Goal: Task Accomplishment & Management: Complete application form

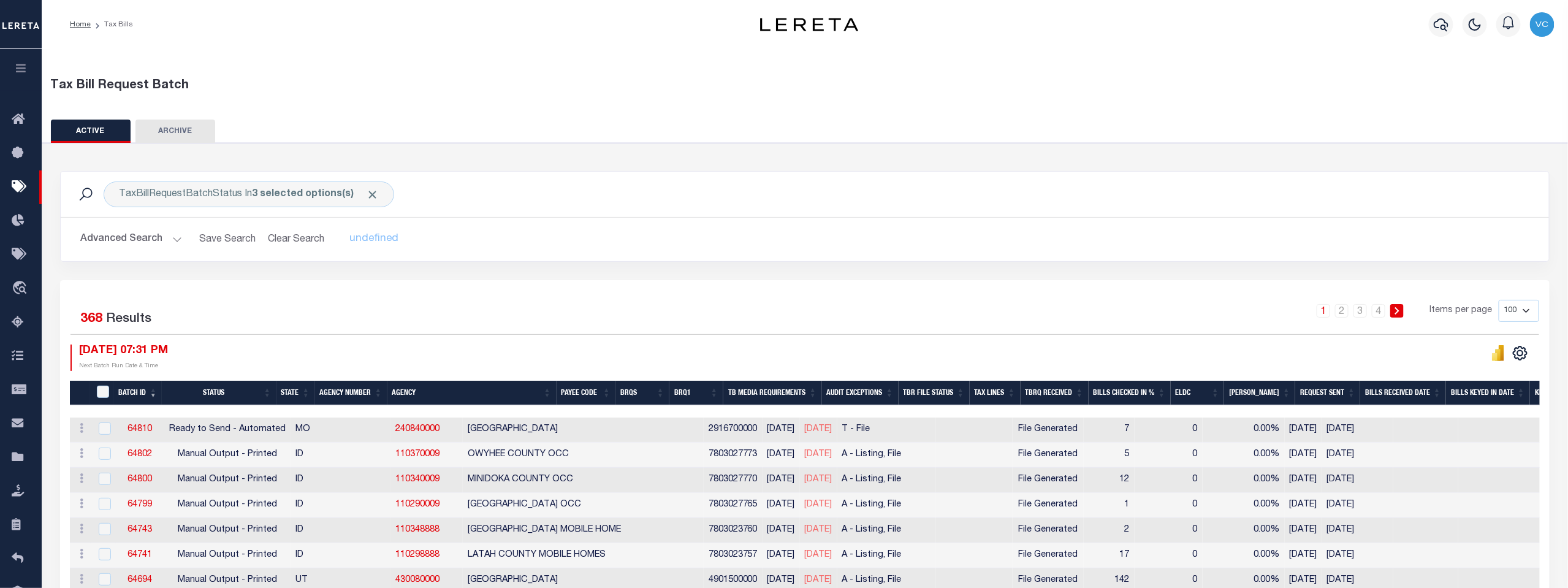
click at [355, 391] on th "Agency Number" at bounding box center [351, 393] width 72 height 25
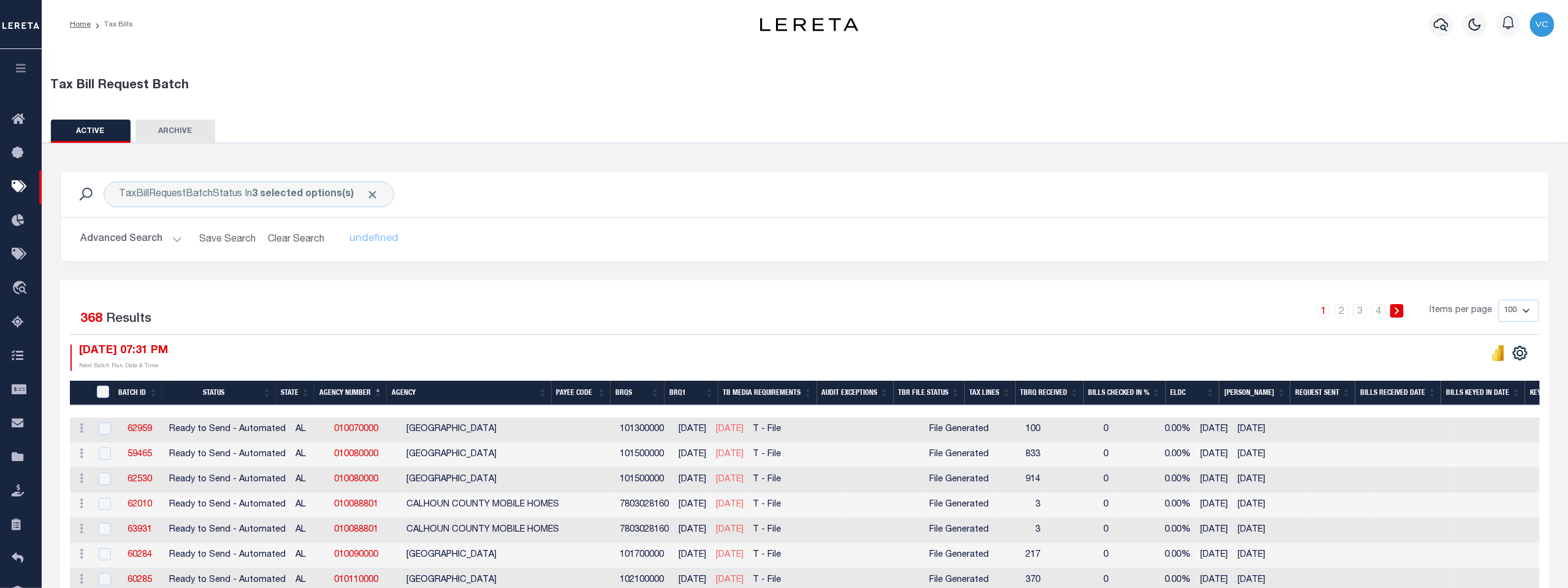
click at [1315, 310] on select "100 200 500 1000" at bounding box center [1519, 310] width 41 height 22
select select "500"
click at [1315, 300] on select "100 200 500 1000" at bounding box center [1519, 310] width 41 height 22
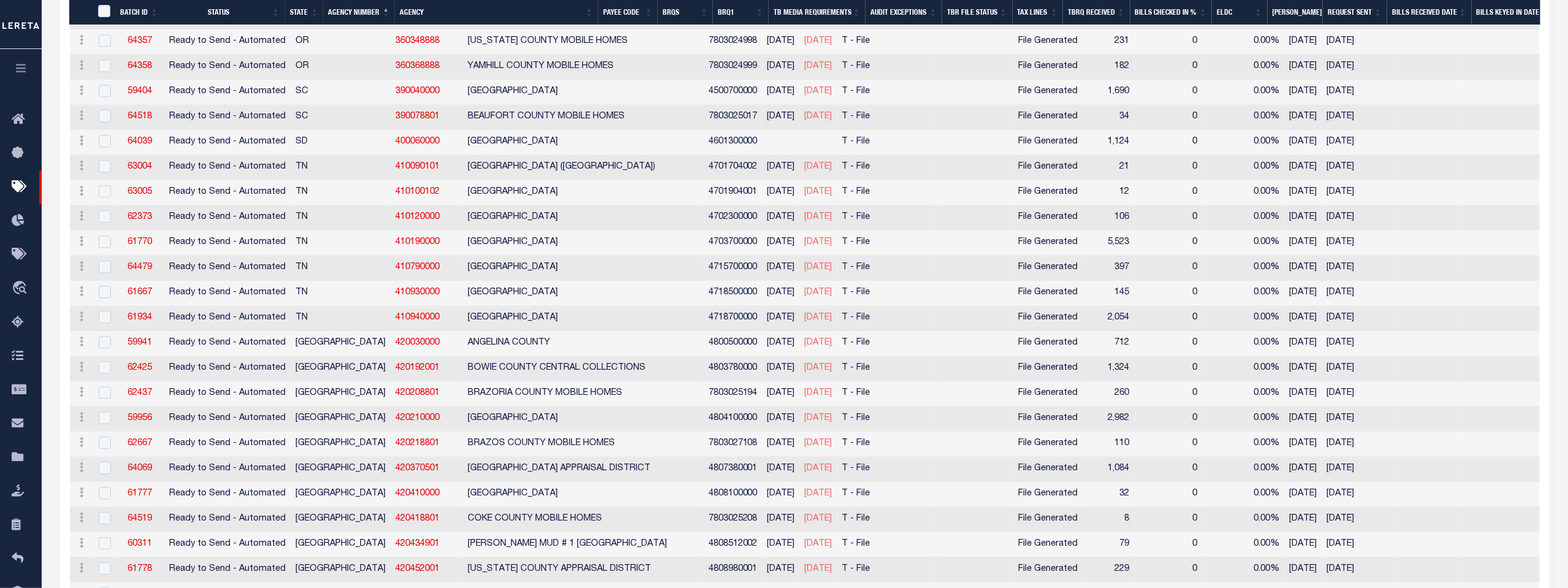
scroll to position [7360, 0]
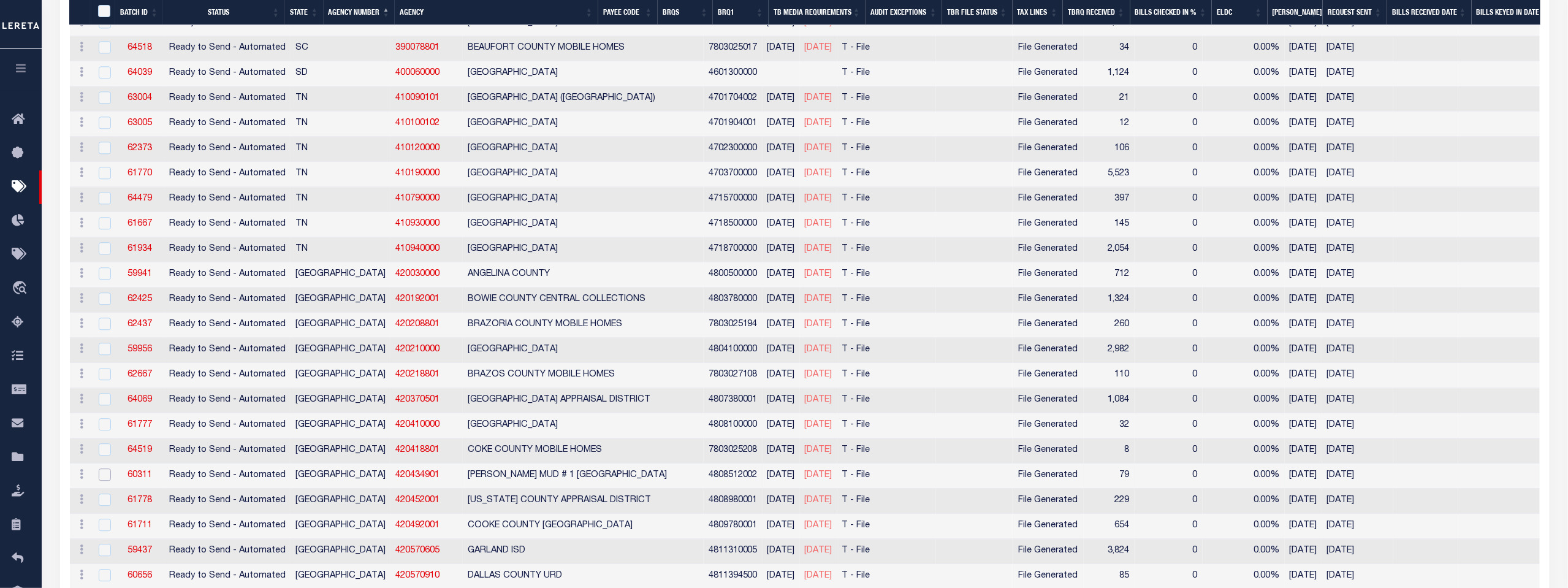
click at [105, 468] on input "checkbox" at bounding box center [105, 474] width 12 height 12
checkbox input "true"
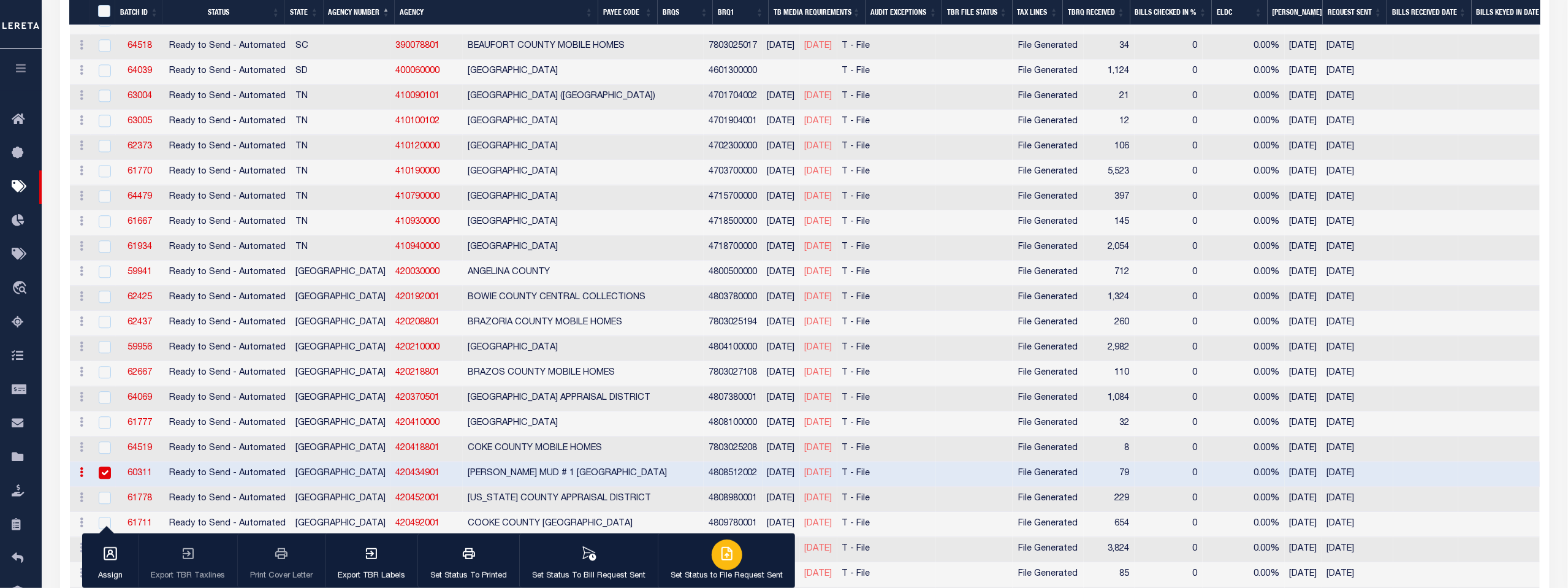
click at [722, 559] on icon "button" at bounding box center [726, 553] width 14 height 14
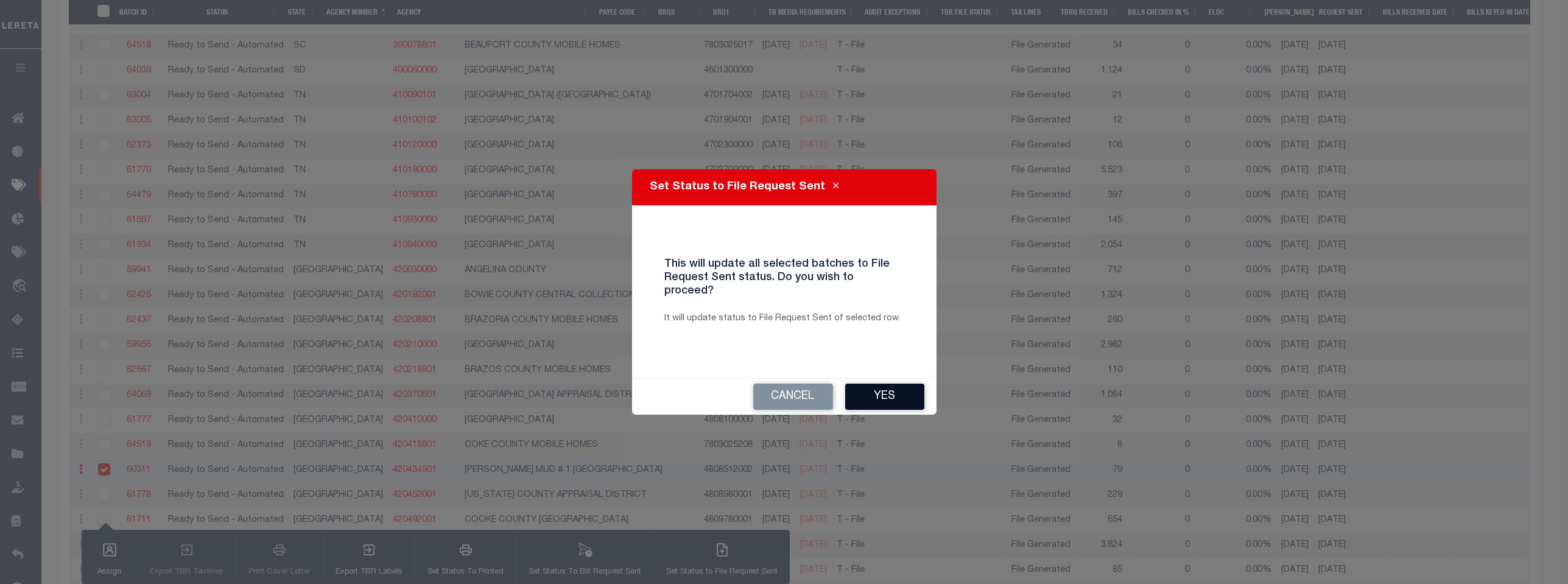
click at [885, 387] on button "Yes" at bounding box center [885, 397] width 79 height 26
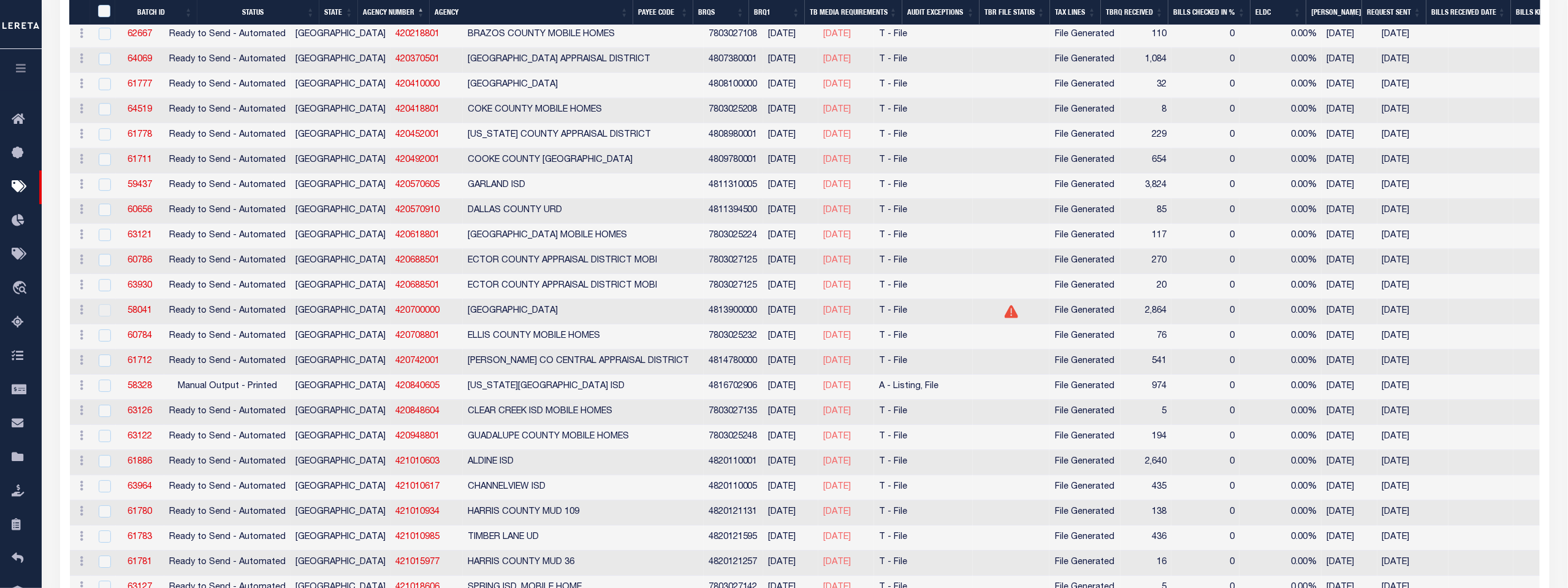
scroll to position [7768, 0]
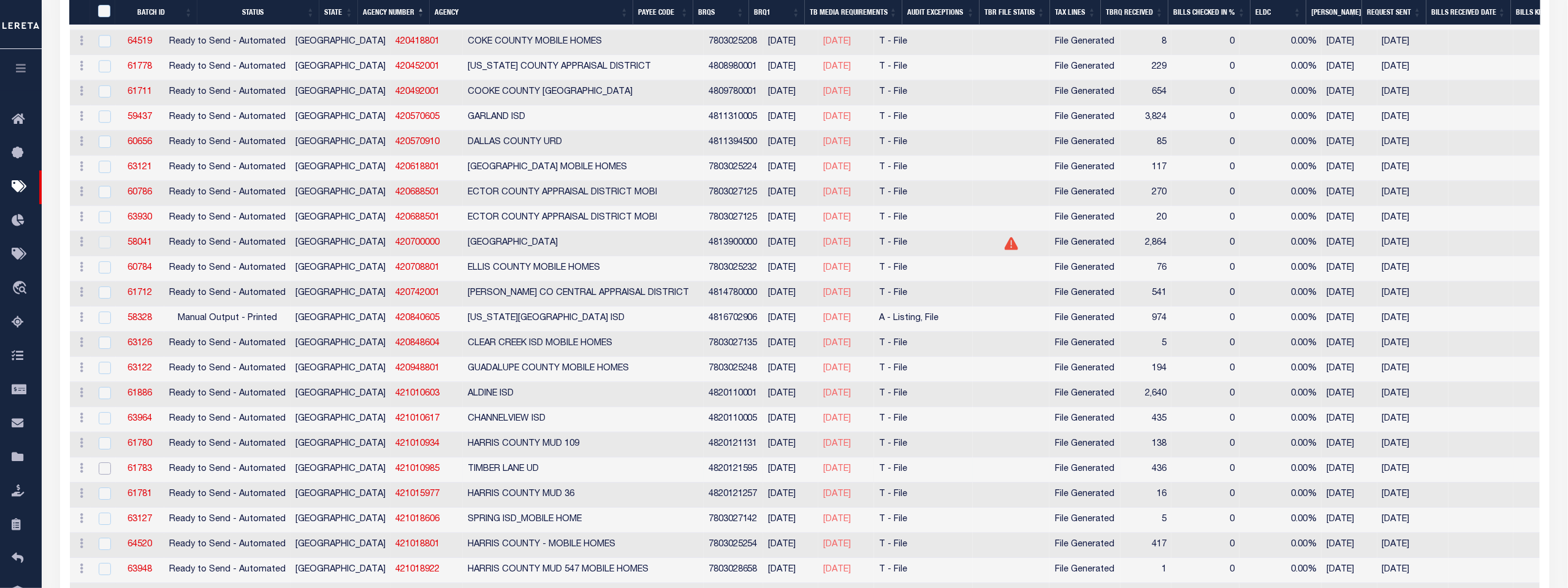
click at [106, 462] on input "checkbox" at bounding box center [105, 468] width 12 height 12
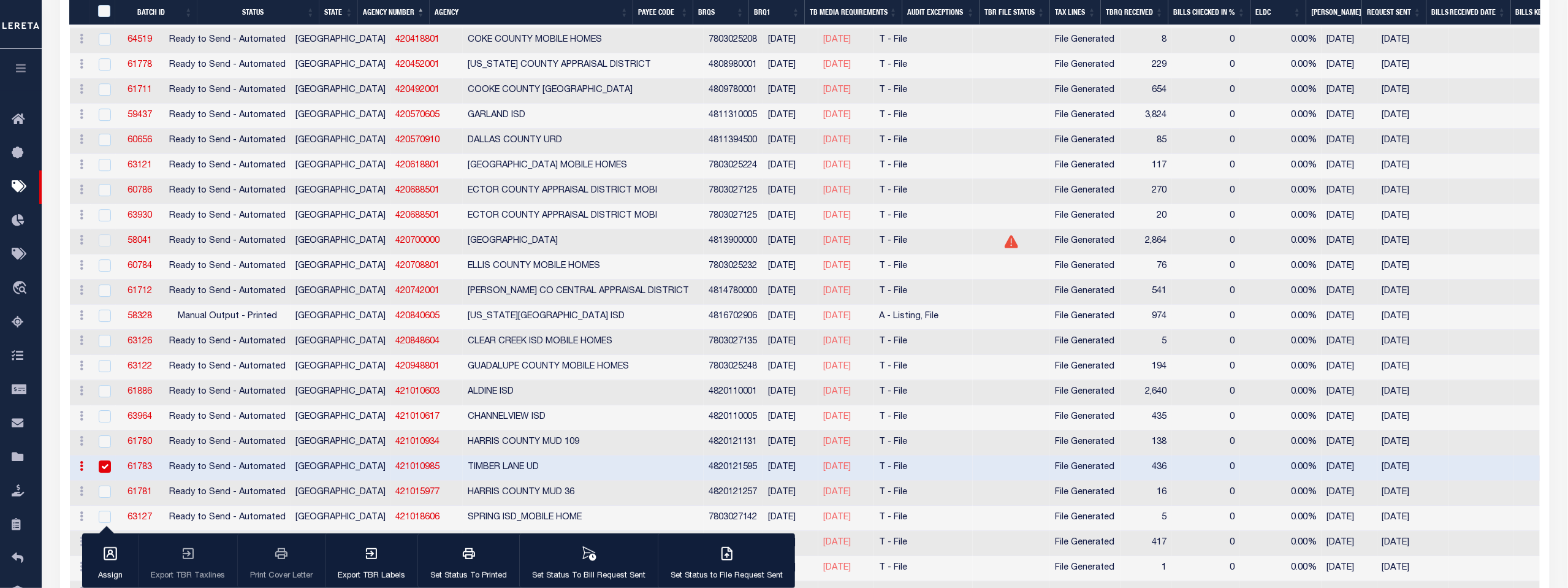
click at [106, 461] on input "checkbox" at bounding box center [105, 466] width 12 height 12
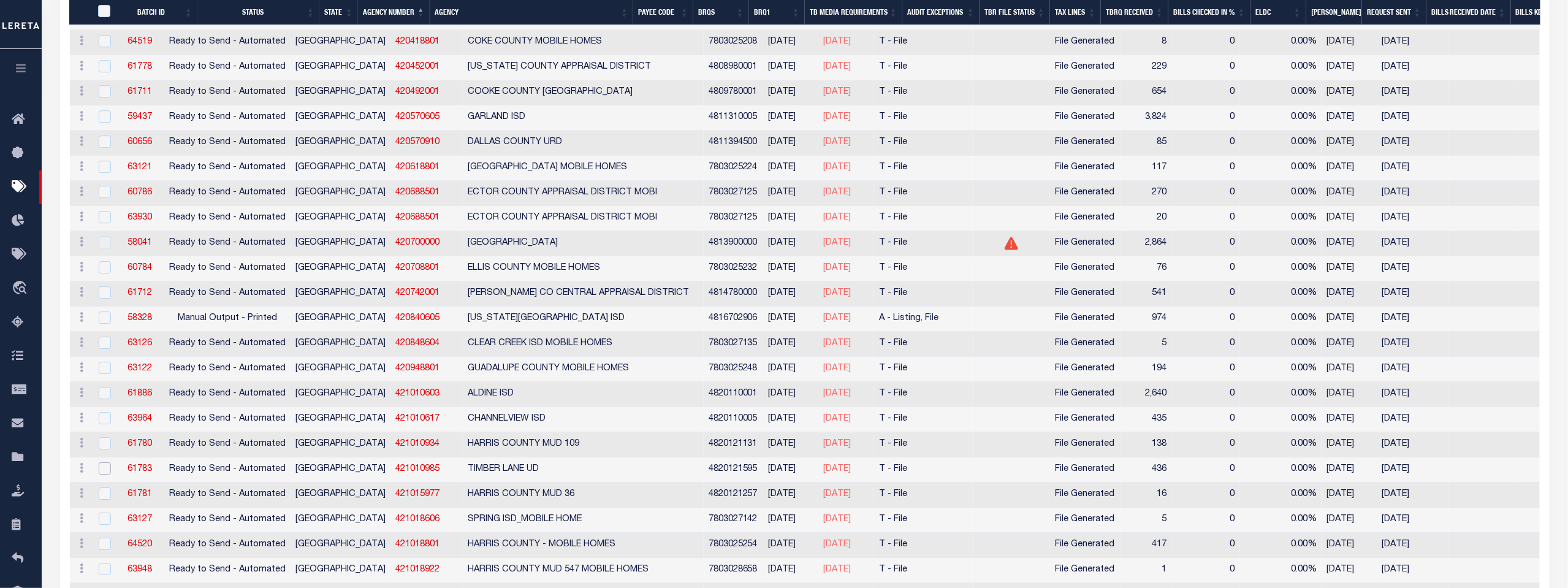
click at [106, 462] on input "checkbox" at bounding box center [105, 468] width 12 height 12
checkbox input "true"
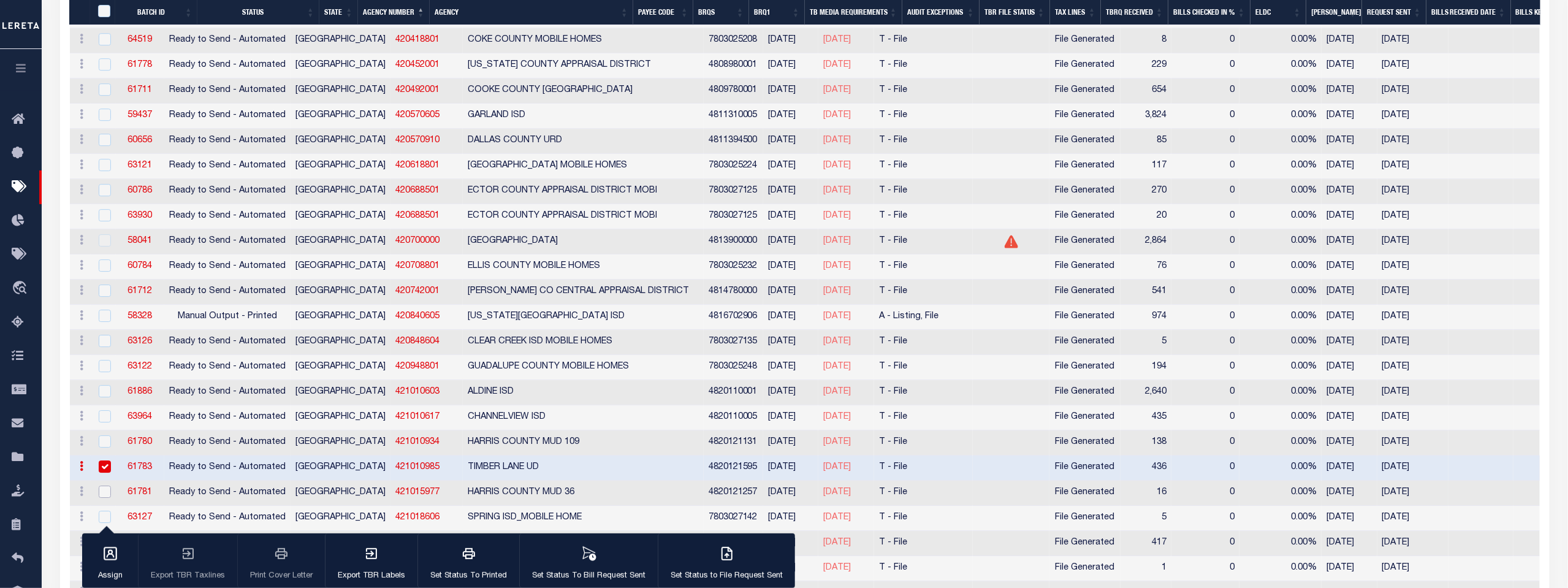
click at [105, 486] on input "checkbox" at bounding box center [105, 492] width 12 height 12
checkbox input "true"
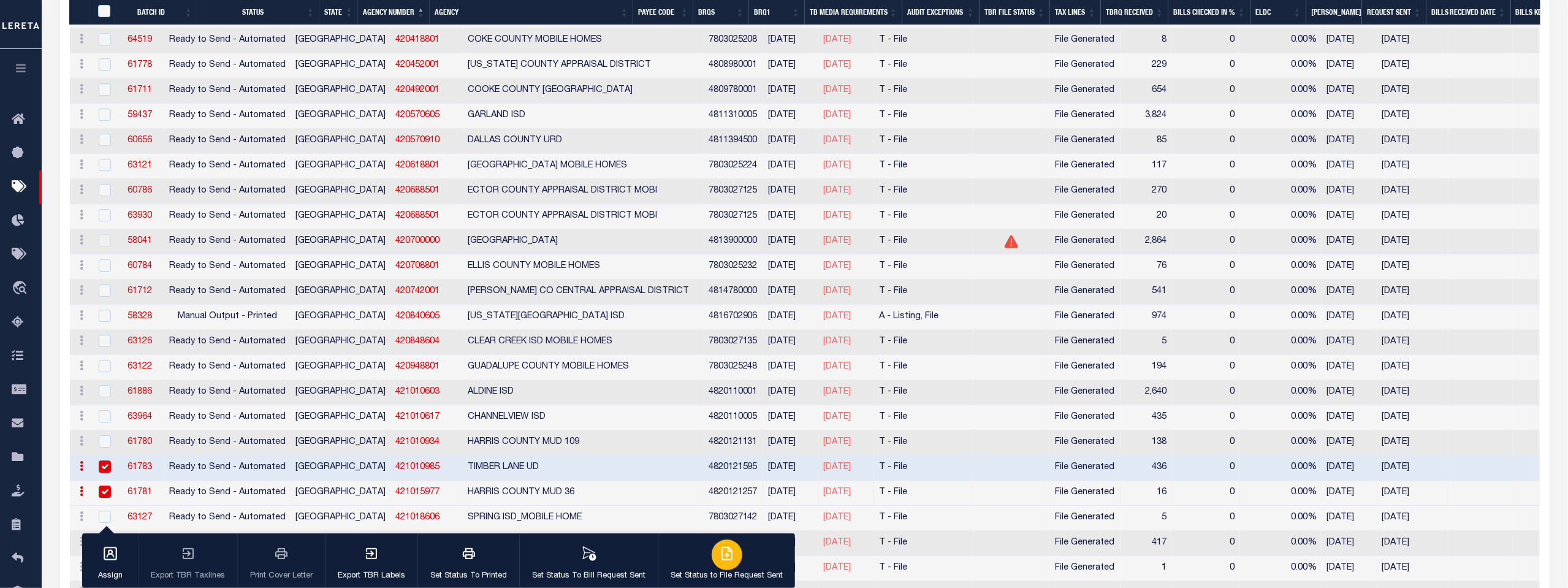
click at [726, 557] on icon "button" at bounding box center [728, 553] width 7 height 10
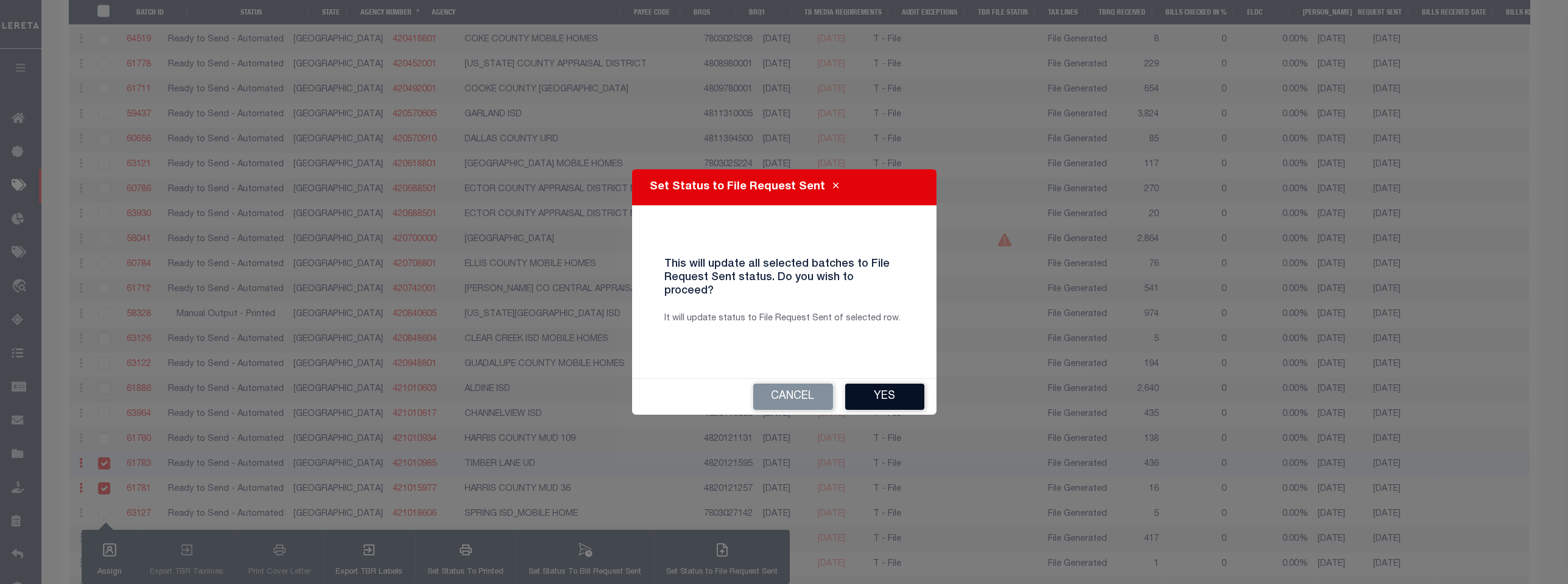
click at [893, 384] on button "Yes" at bounding box center [885, 397] width 79 height 26
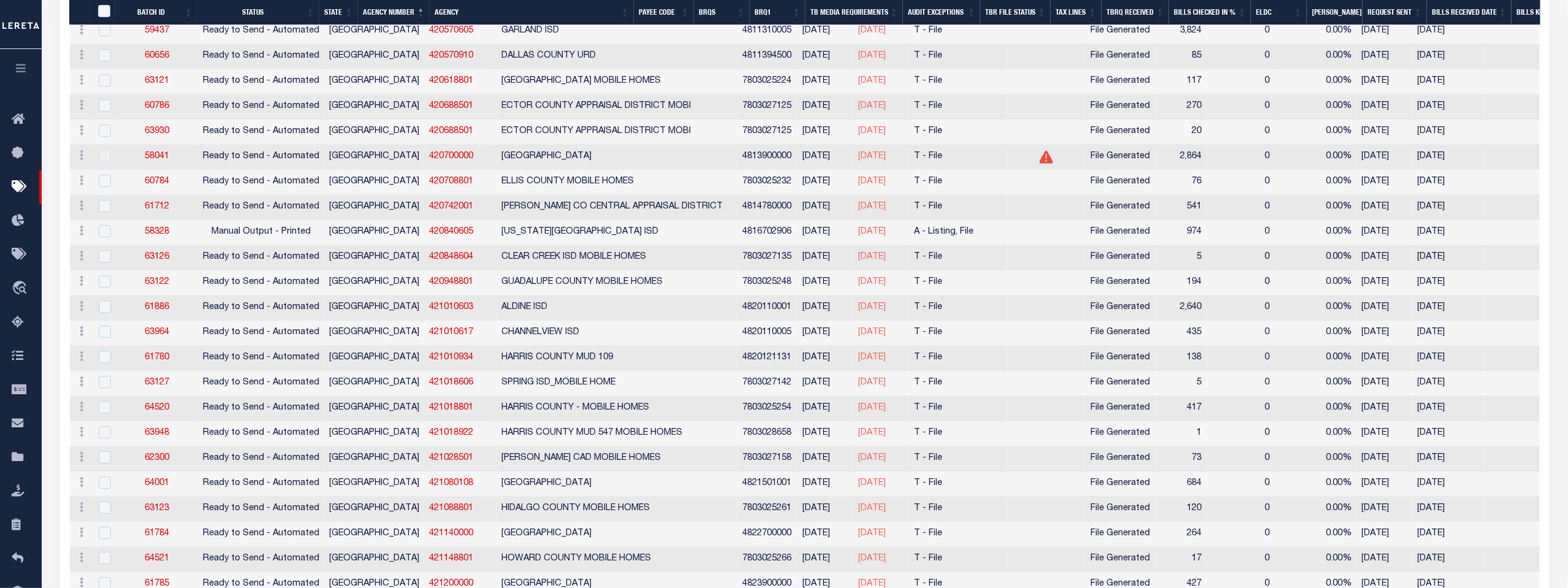
scroll to position [7905, 0]
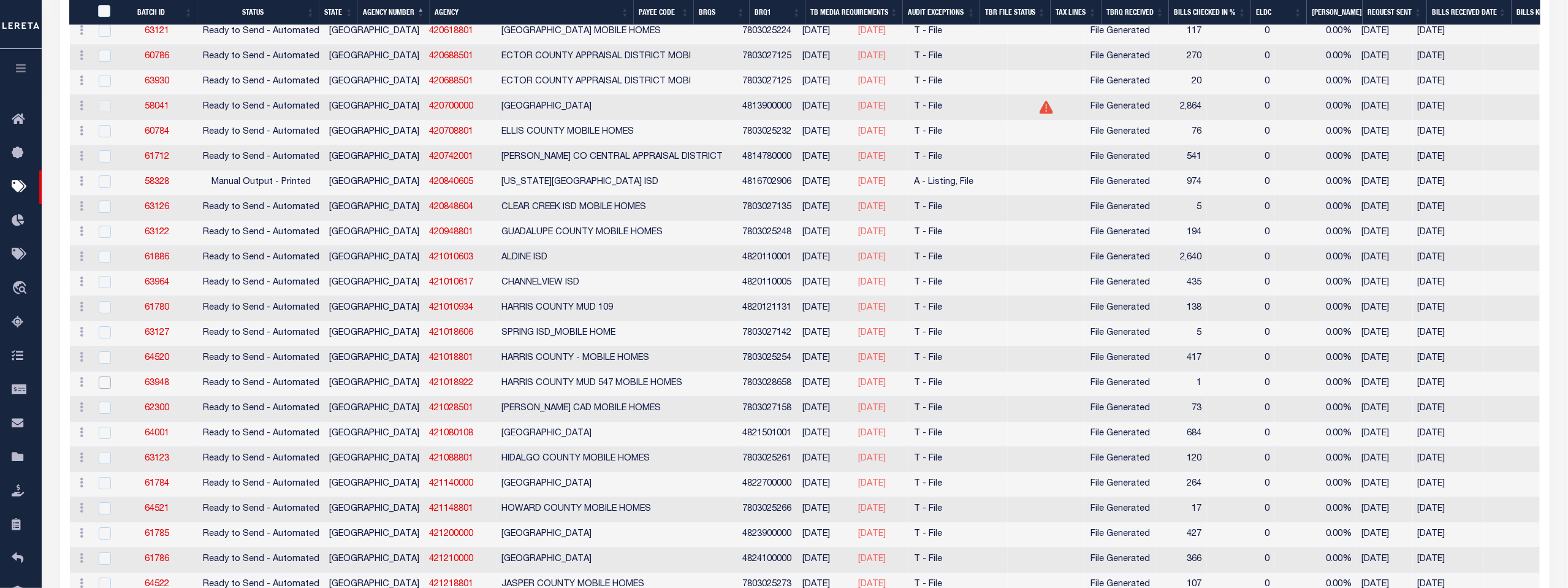
click at [105, 377] on input "checkbox" at bounding box center [105, 382] width 12 height 12
checkbox input "true"
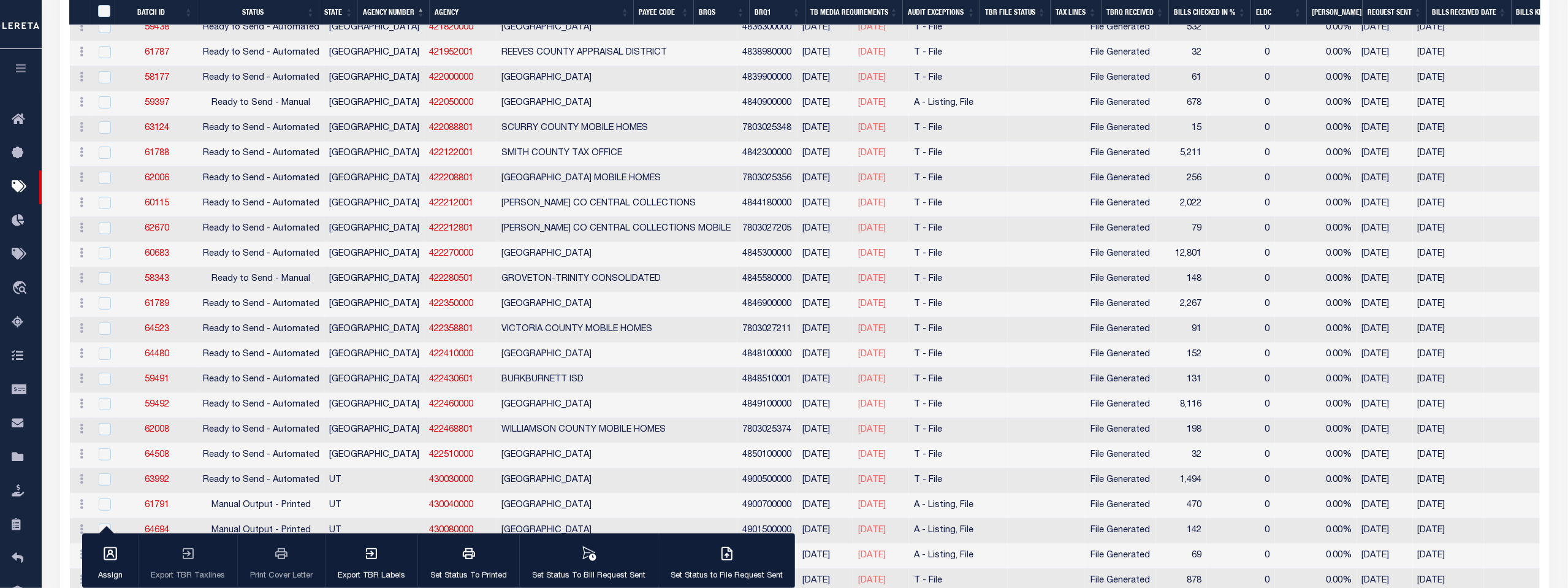
scroll to position [8586, 0]
click at [726, 555] on icon "button" at bounding box center [728, 553] width 7 height 10
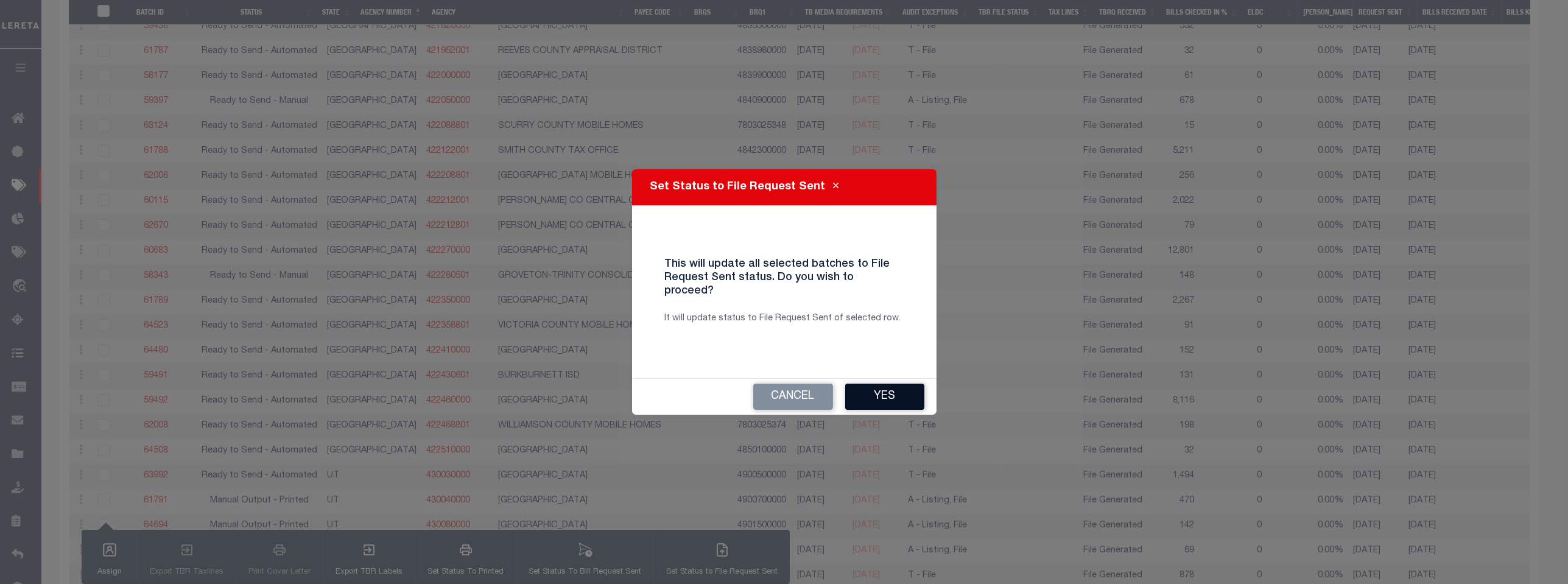
click at [888, 391] on button "Yes" at bounding box center [885, 397] width 79 height 26
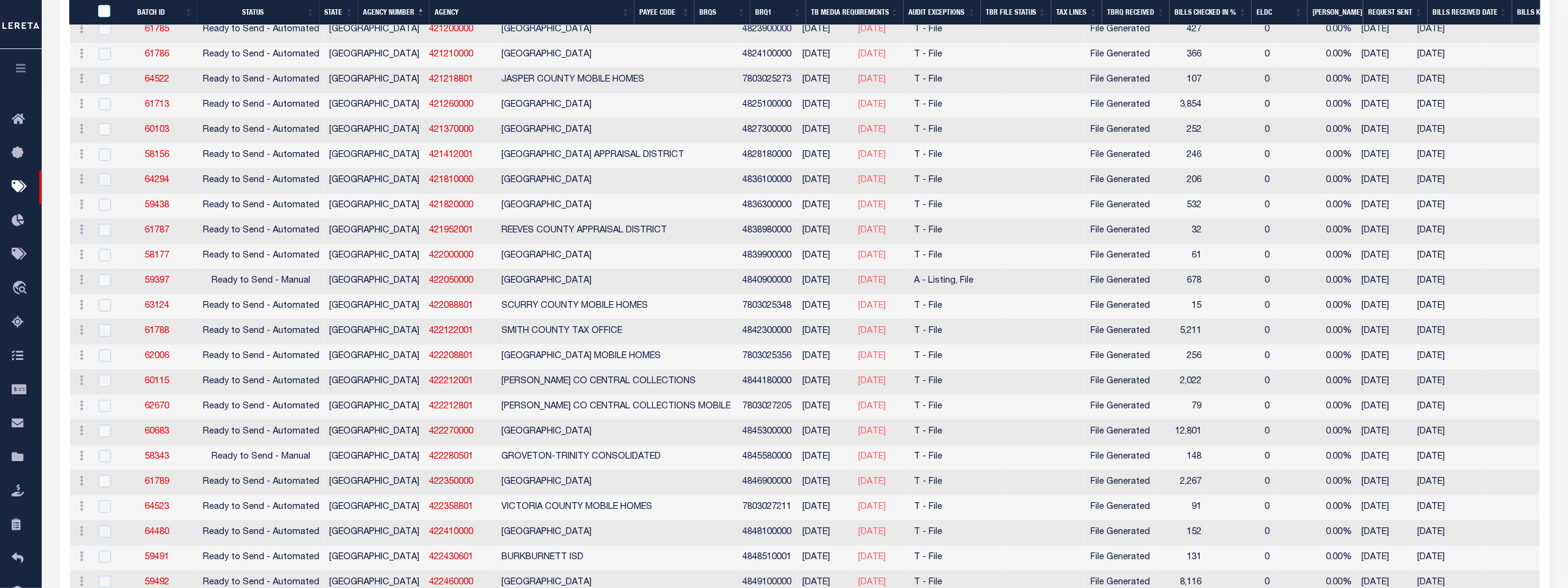
scroll to position [8111, 0]
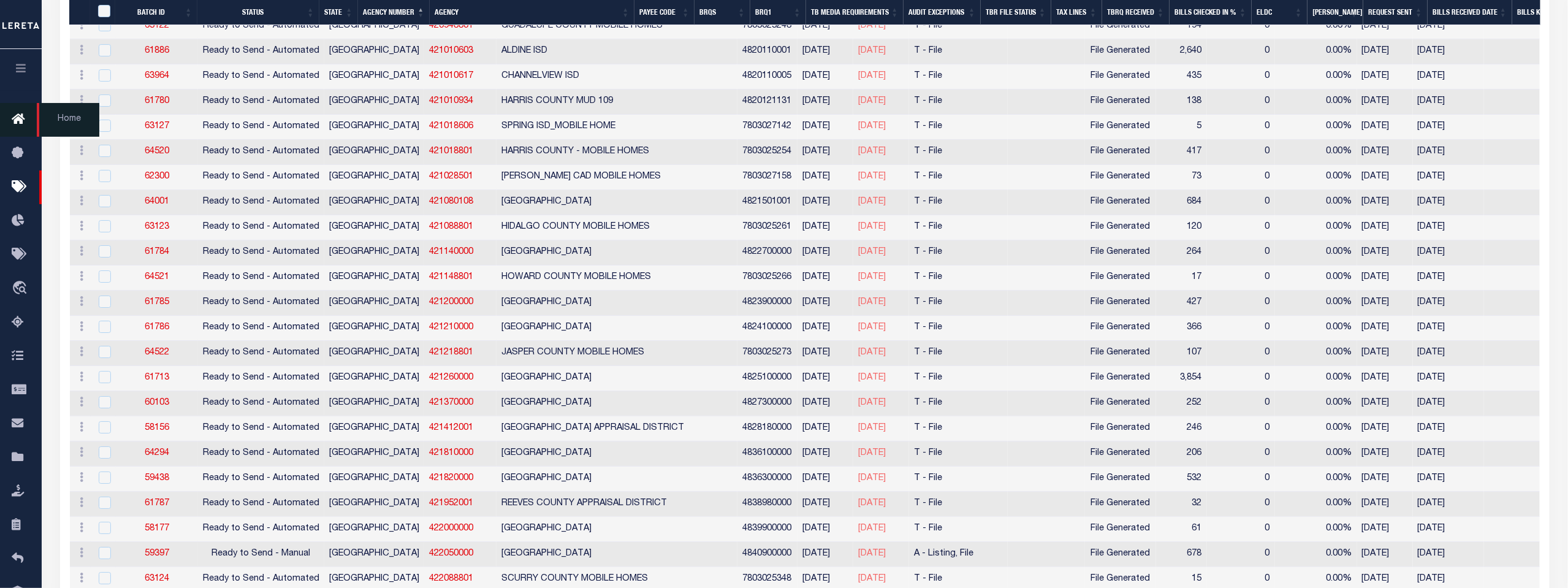
click at [19, 119] on icon at bounding box center [21, 120] width 20 height 15
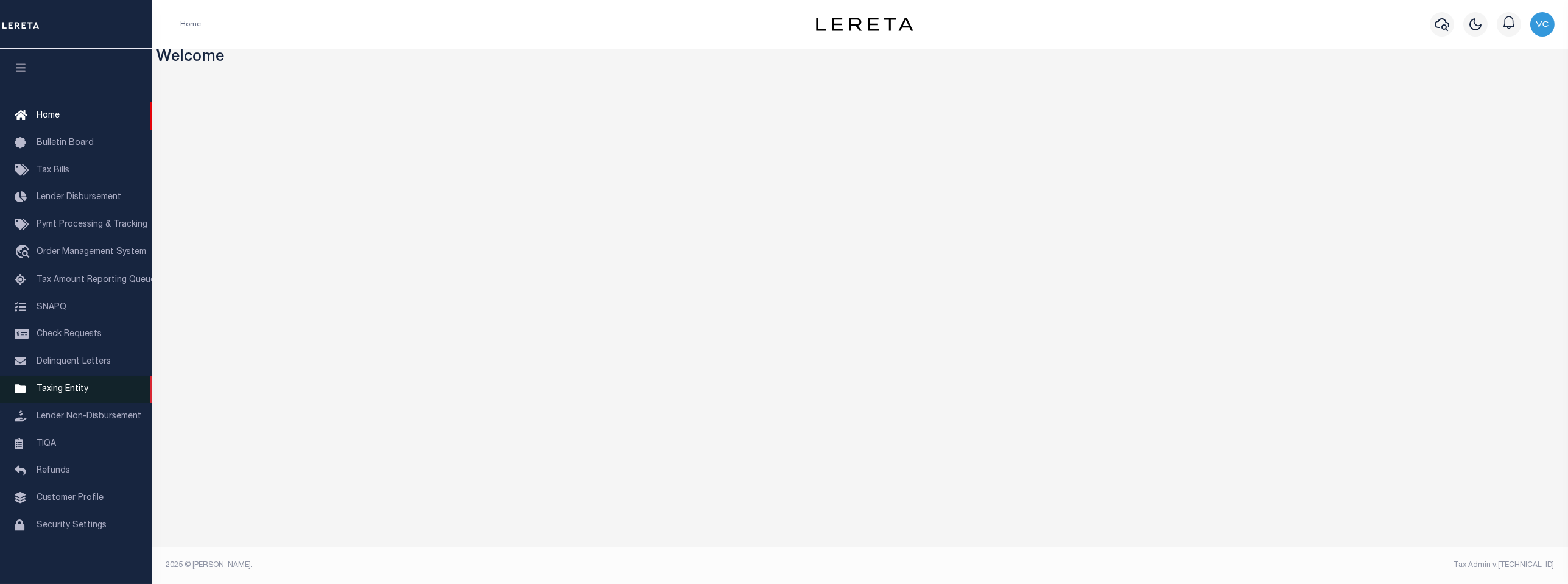
scroll to position [9, 0]
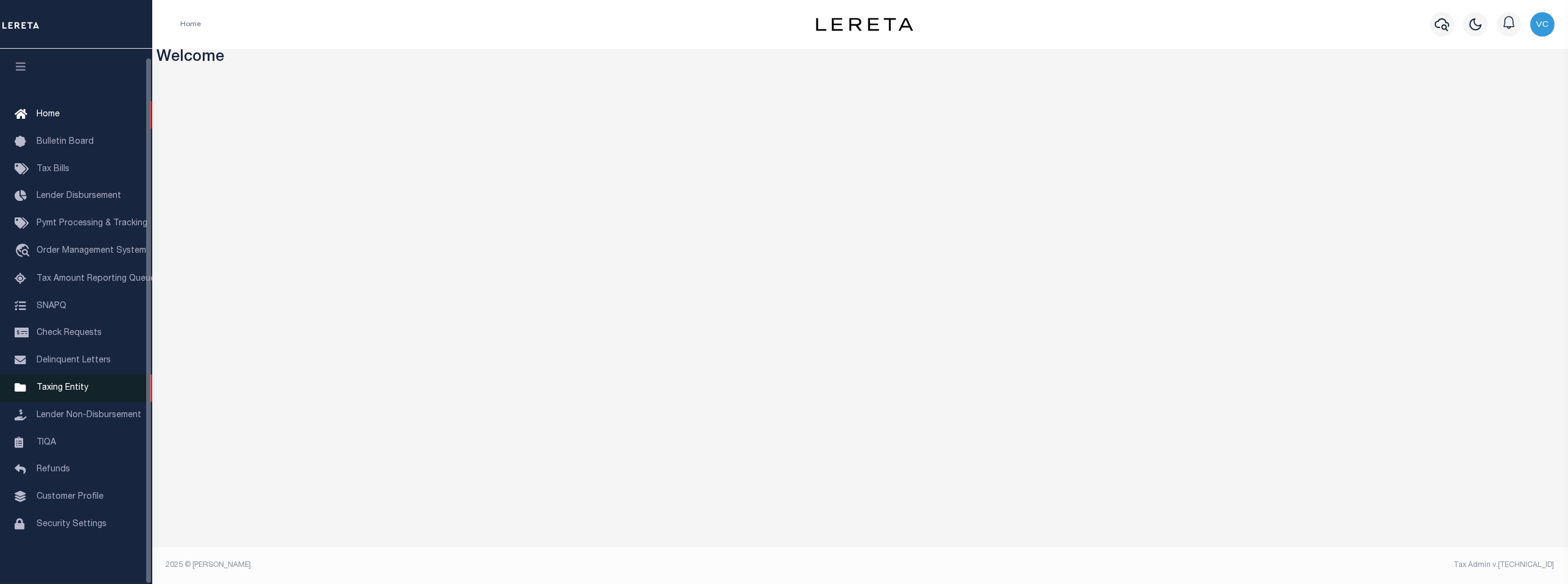
click at [66, 386] on span "Taxing Entity" at bounding box center [62, 387] width 52 height 9
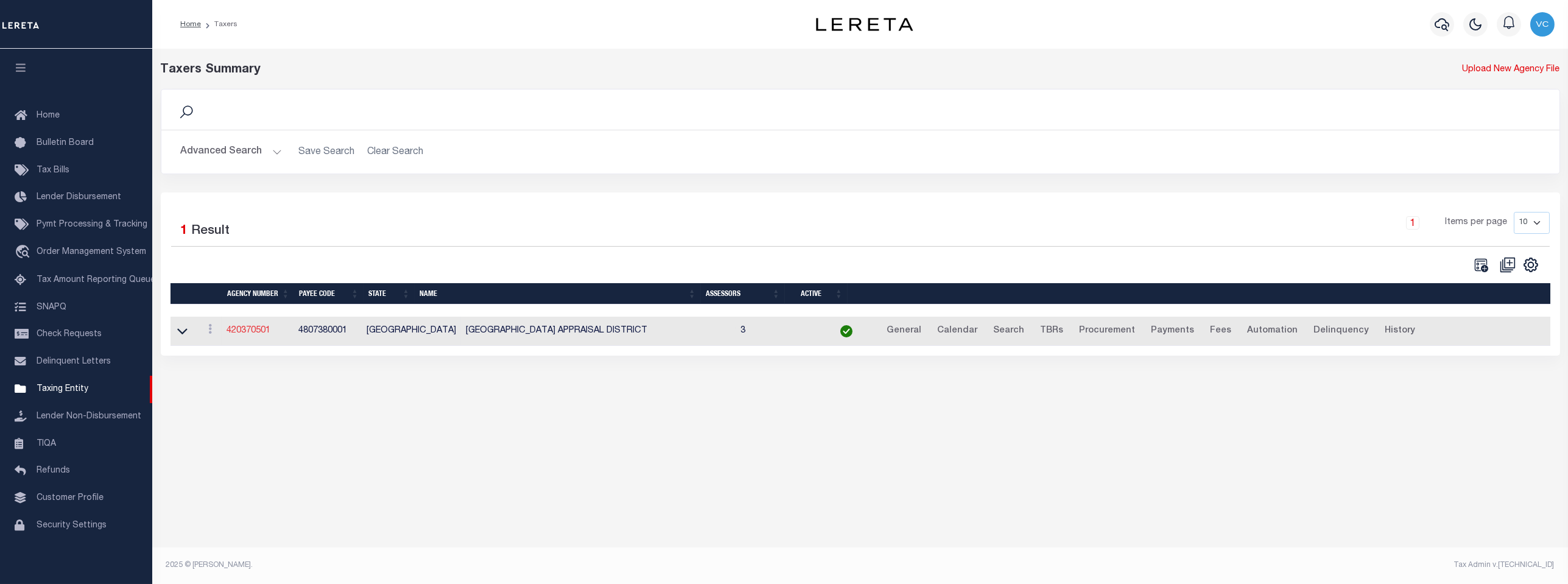
click at [258, 335] on link "420370501" at bounding box center [248, 331] width 43 height 9
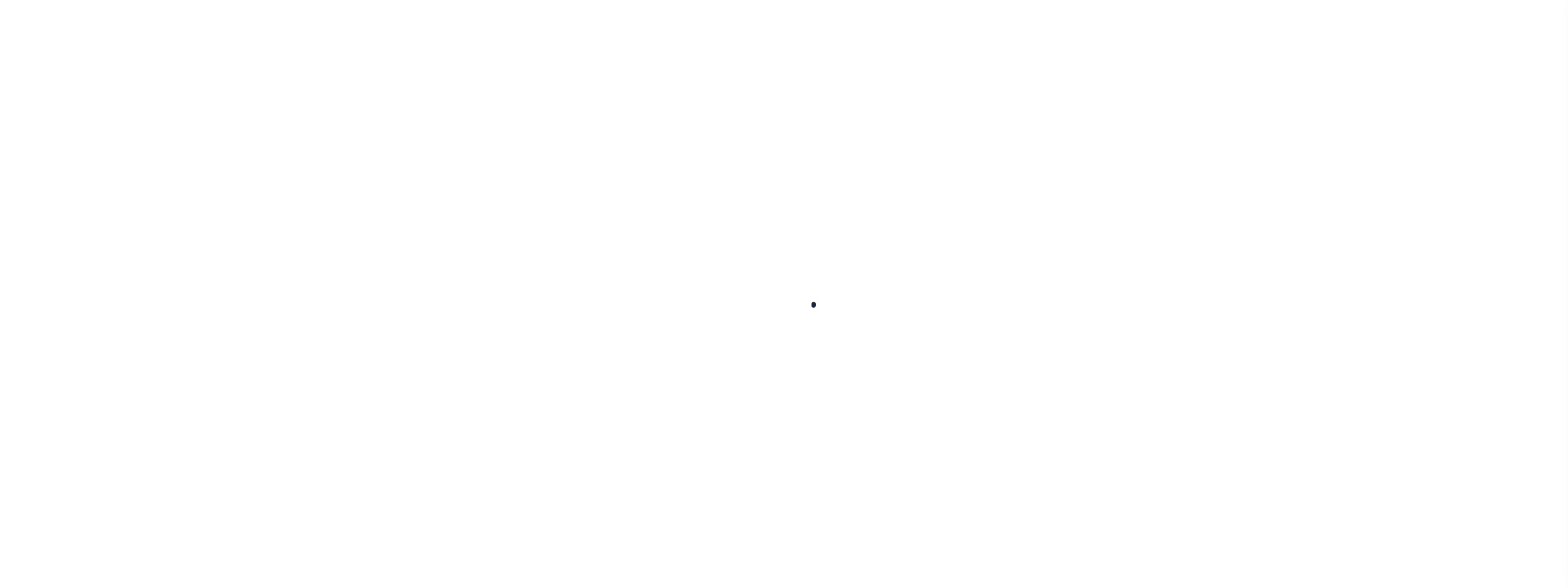
select select
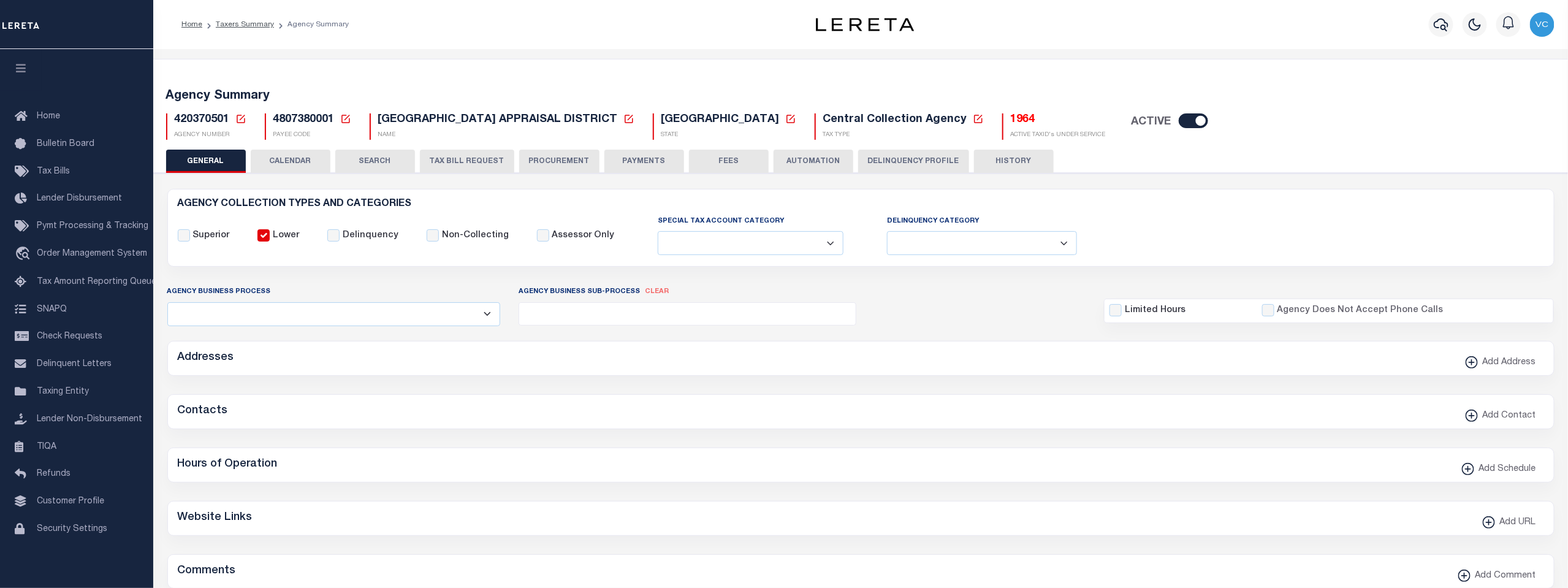
checkbox input "false"
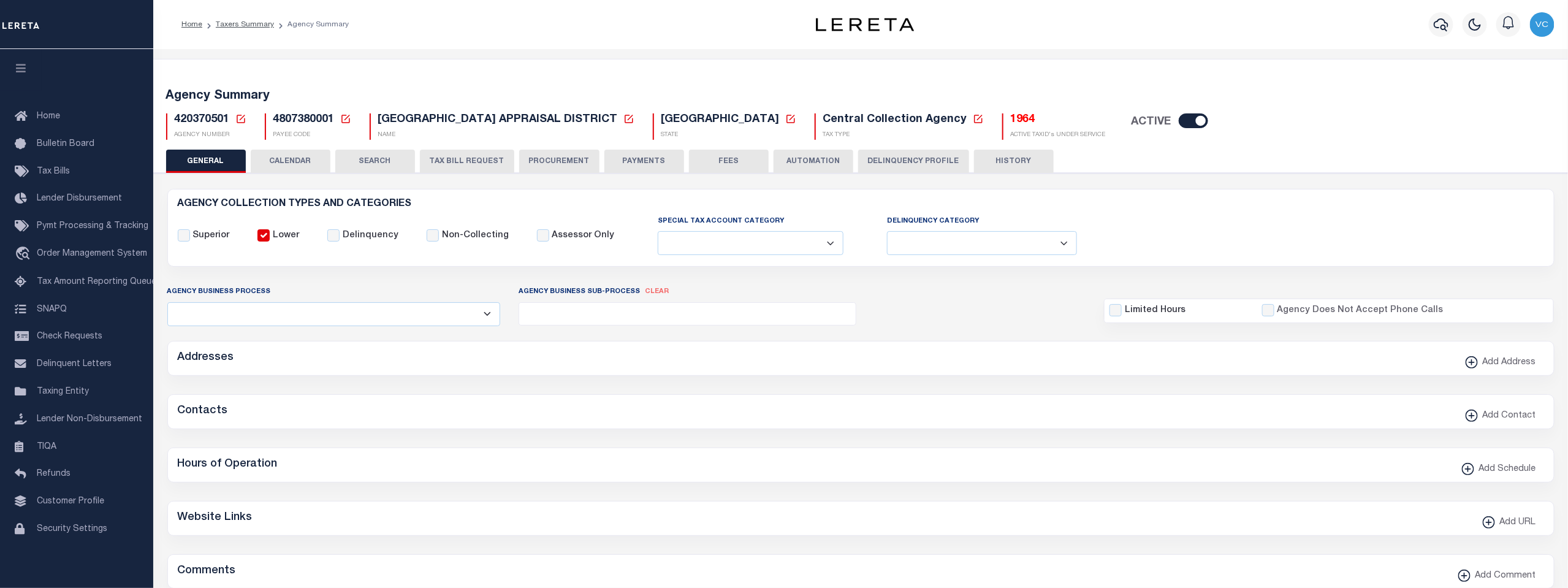
type input "4807380001"
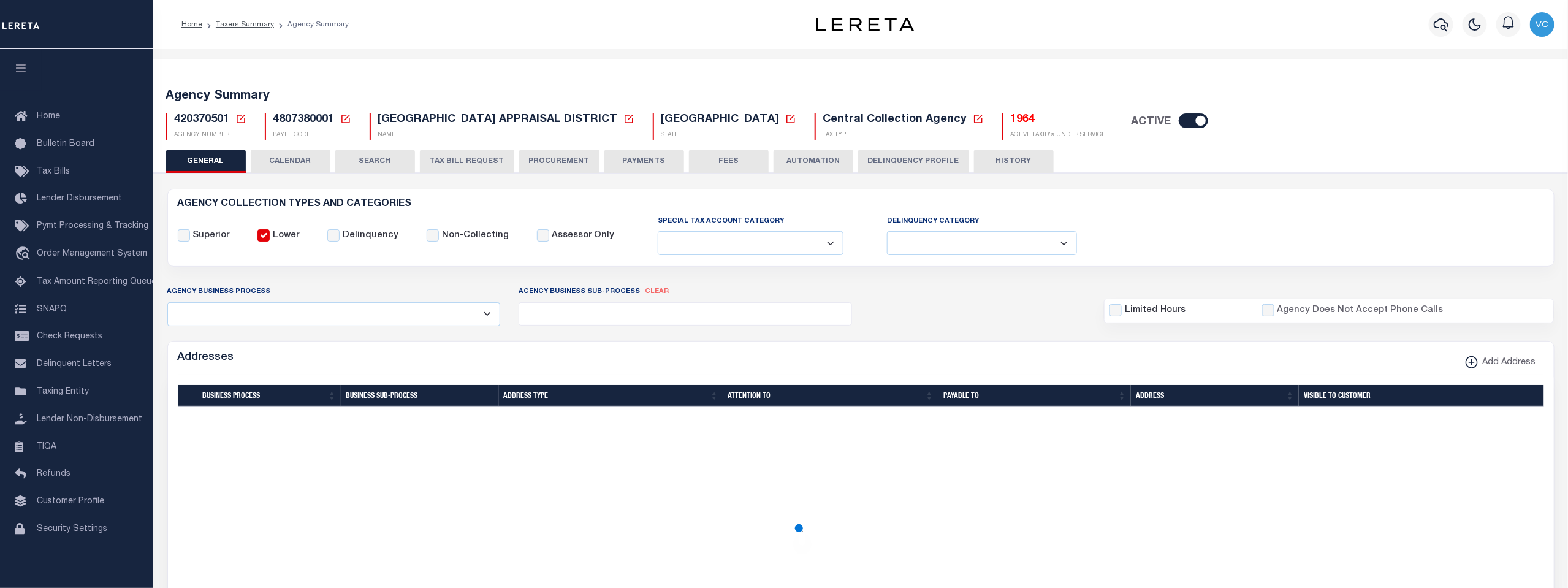
click at [241, 120] on icon at bounding box center [242, 119] width 11 height 11
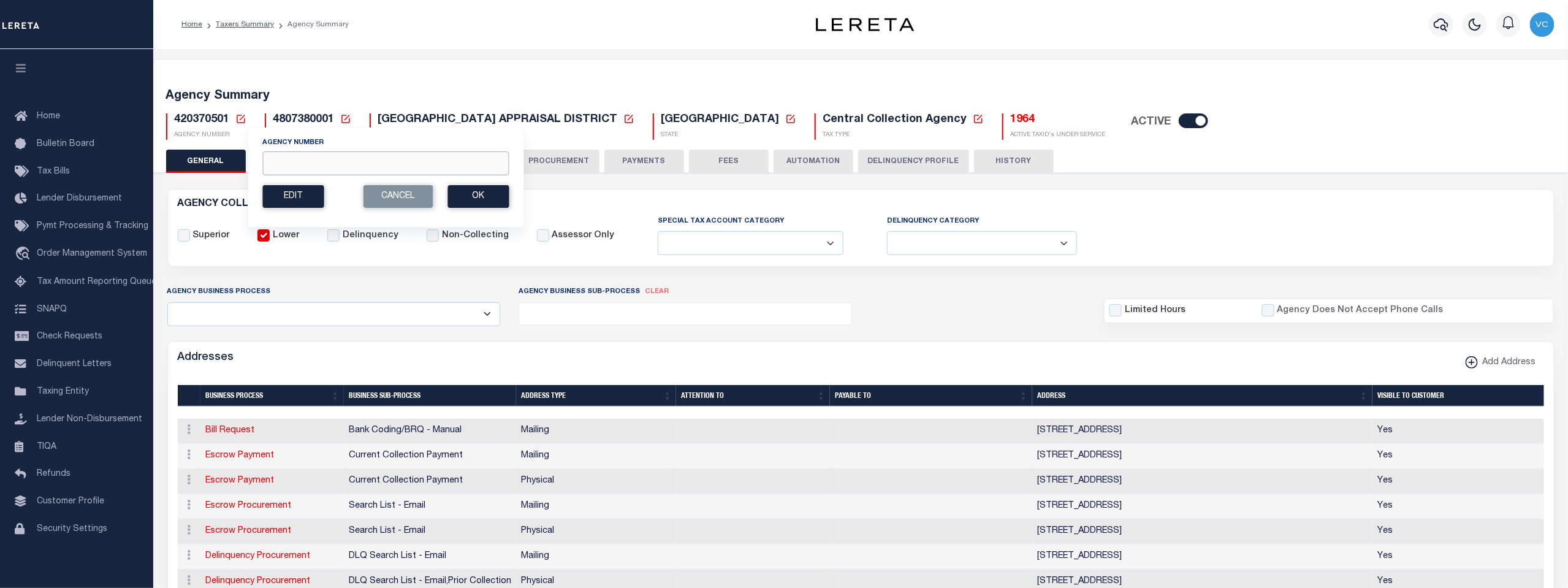
click at [277, 163] on input "Agency Number" at bounding box center [385, 163] width 246 height 24
click at [375, 163] on input "Agency Number" at bounding box center [385, 163] width 246 height 24
type input "450280000"
click at [487, 196] on button "Ok" at bounding box center [478, 197] width 61 height 23
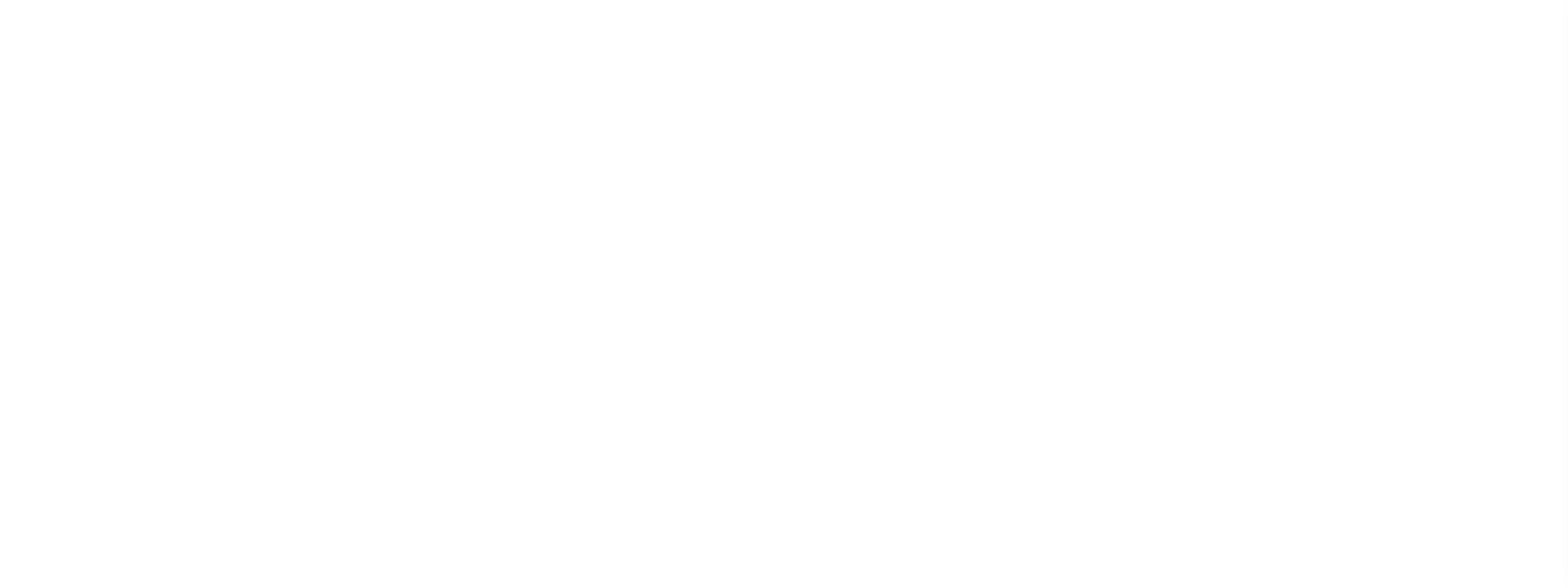
select select
checkbox input "false"
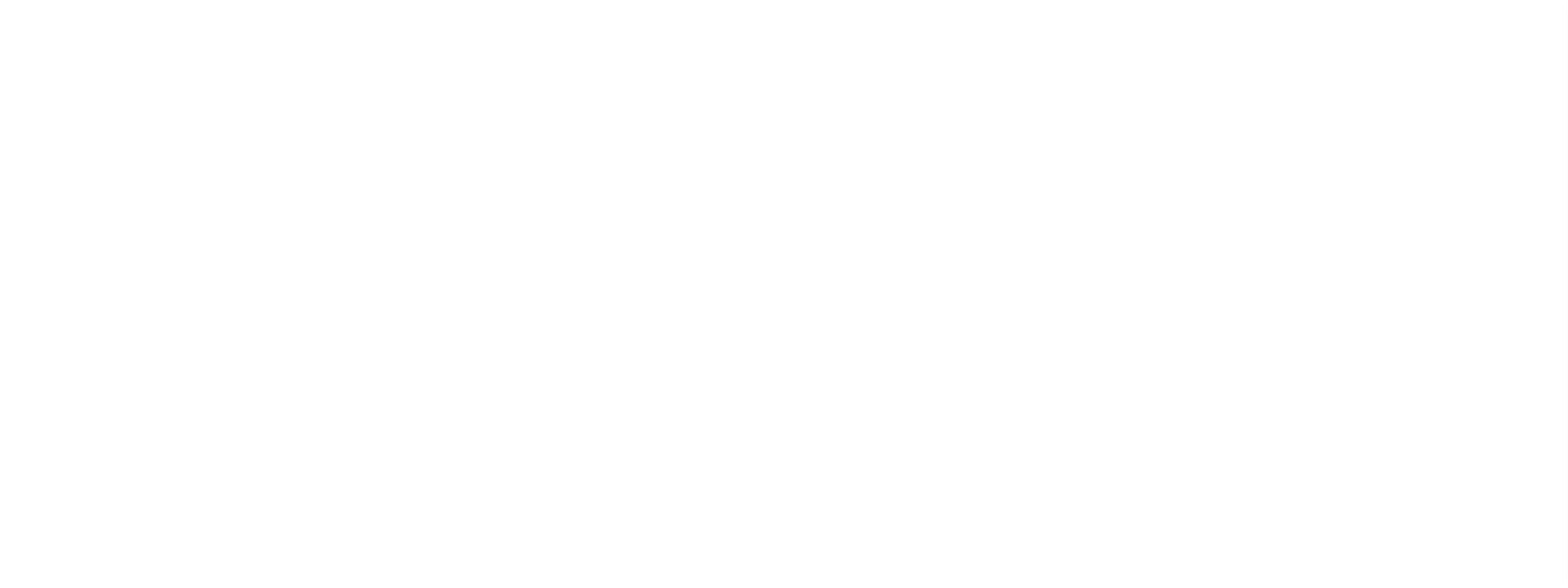
checkbox input "false"
type input "5105700000"
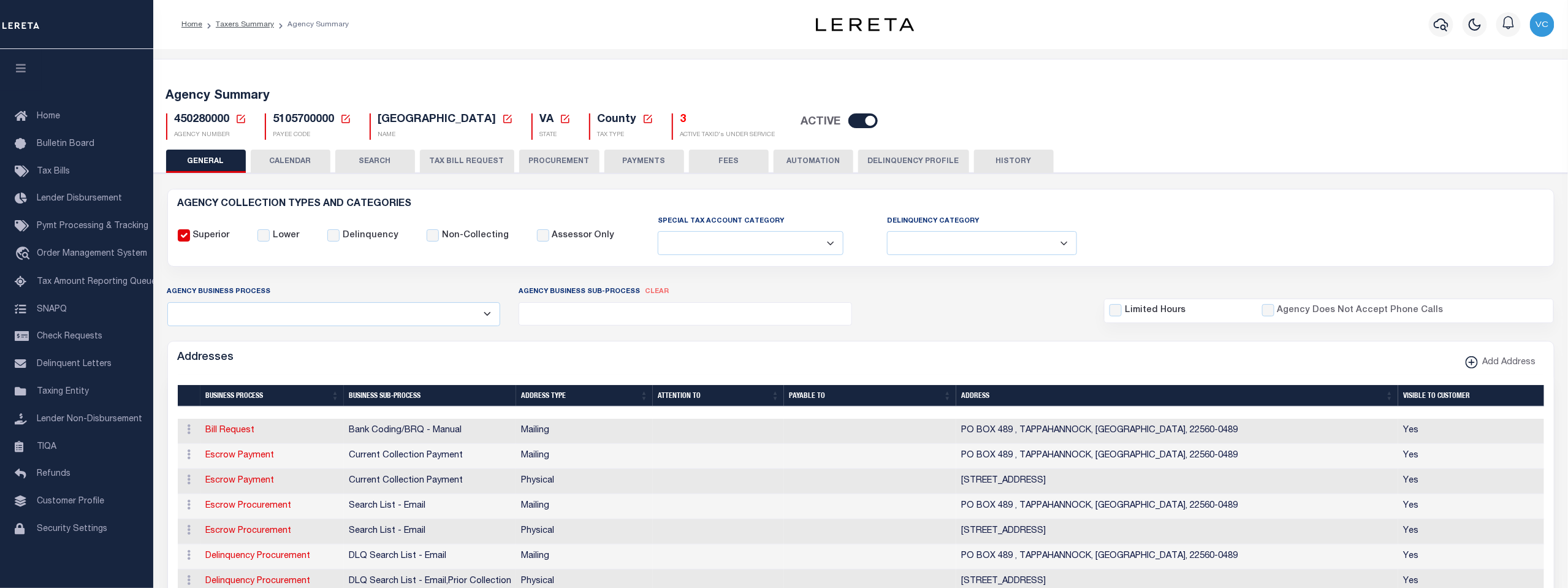
click at [565, 160] on button "PROCUREMENT" at bounding box center [559, 161] width 80 height 23
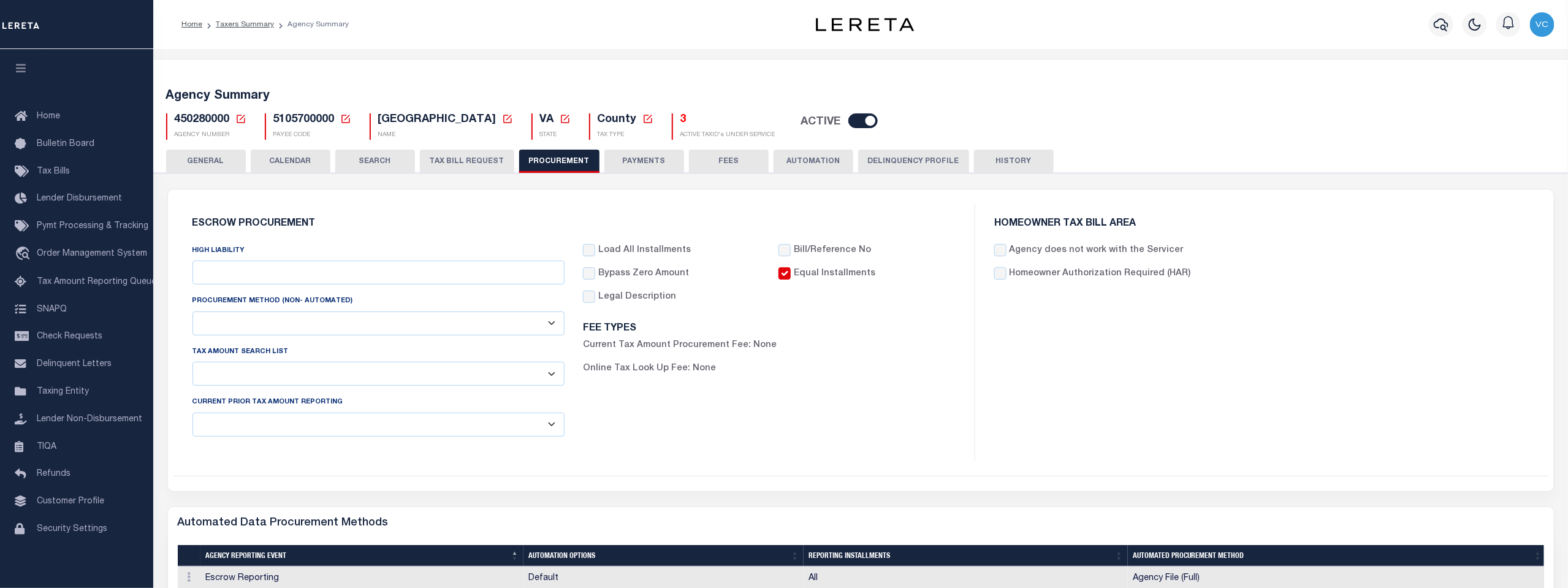
type input "$10,000"
select select "10"
select select "1"
checkbox input "true"
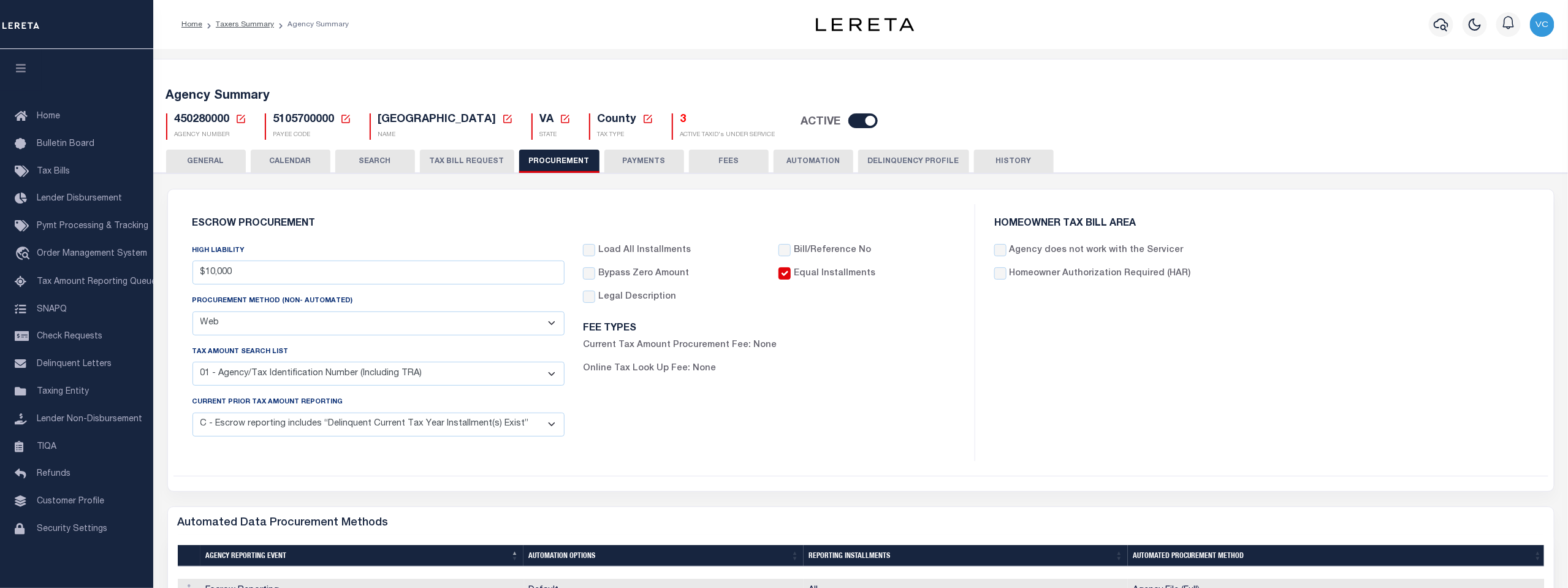
click at [453, 162] on button "TAX BILL REQUEST" at bounding box center [467, 161] width 94 height 23
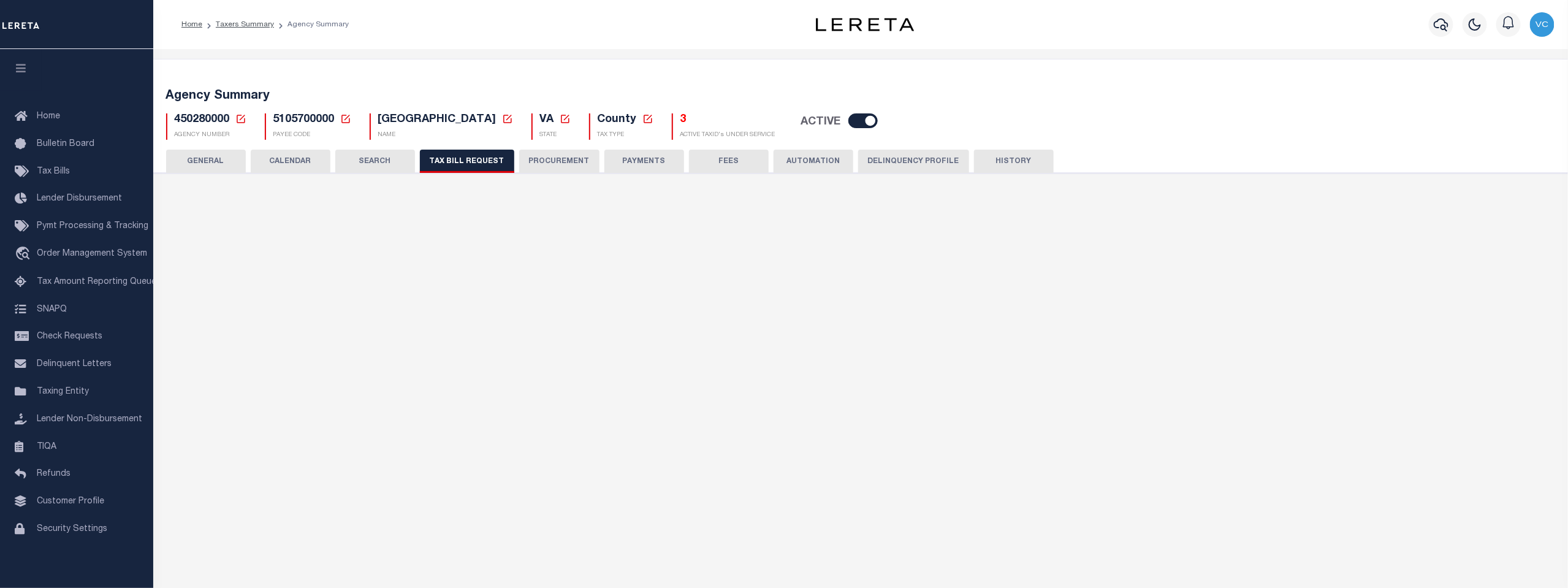
checkbox input "false"
select select "20"
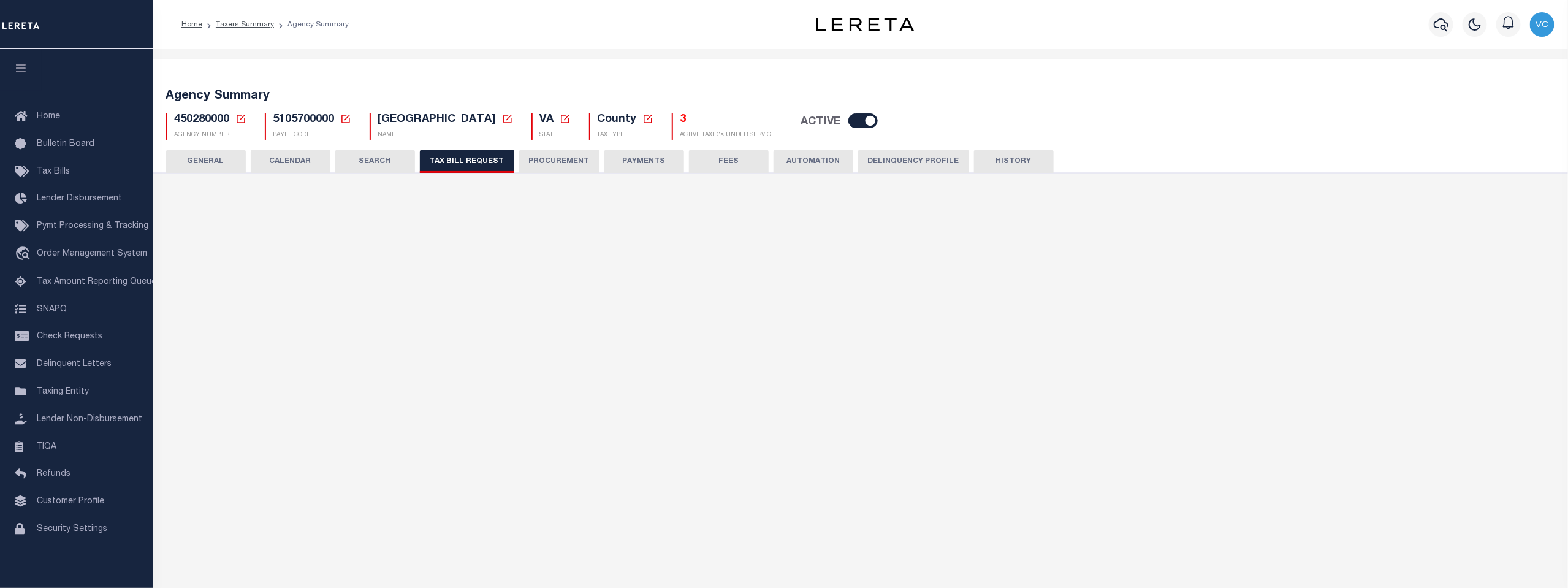
select select "false"
select select
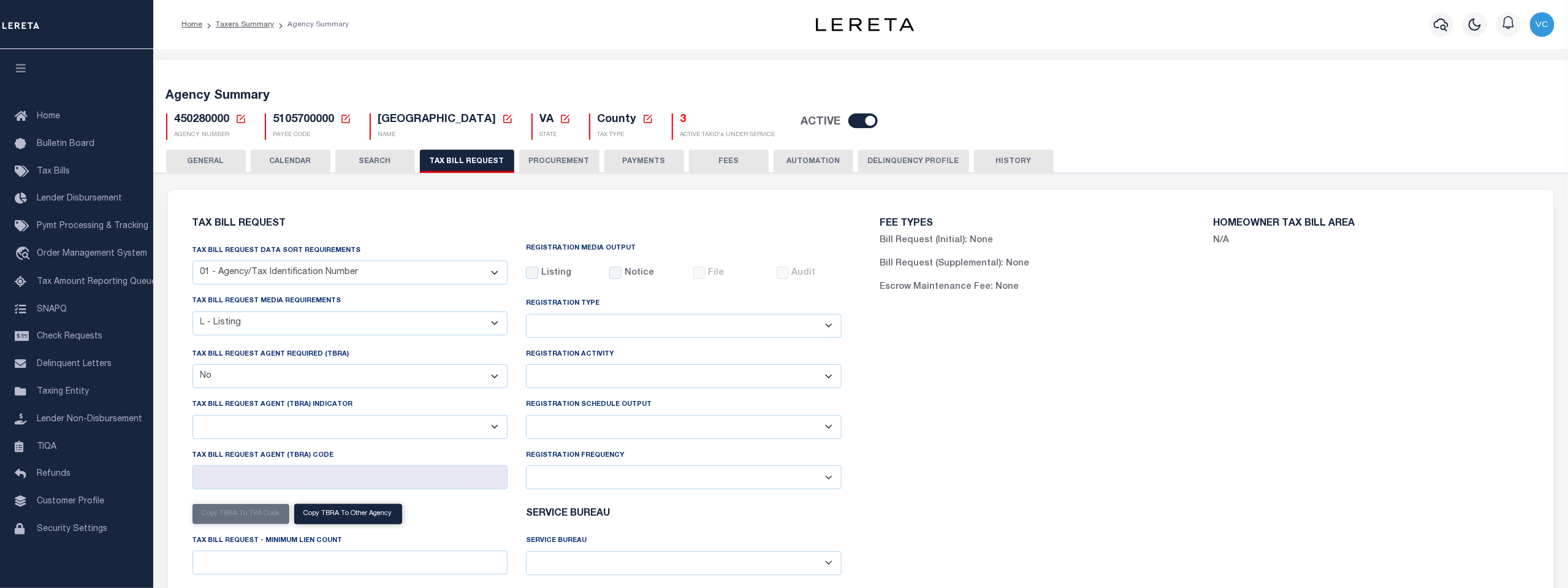
click at [546, 163] on button "PROCUREMENT" at bounding box center [559, 161] width 80 height 23
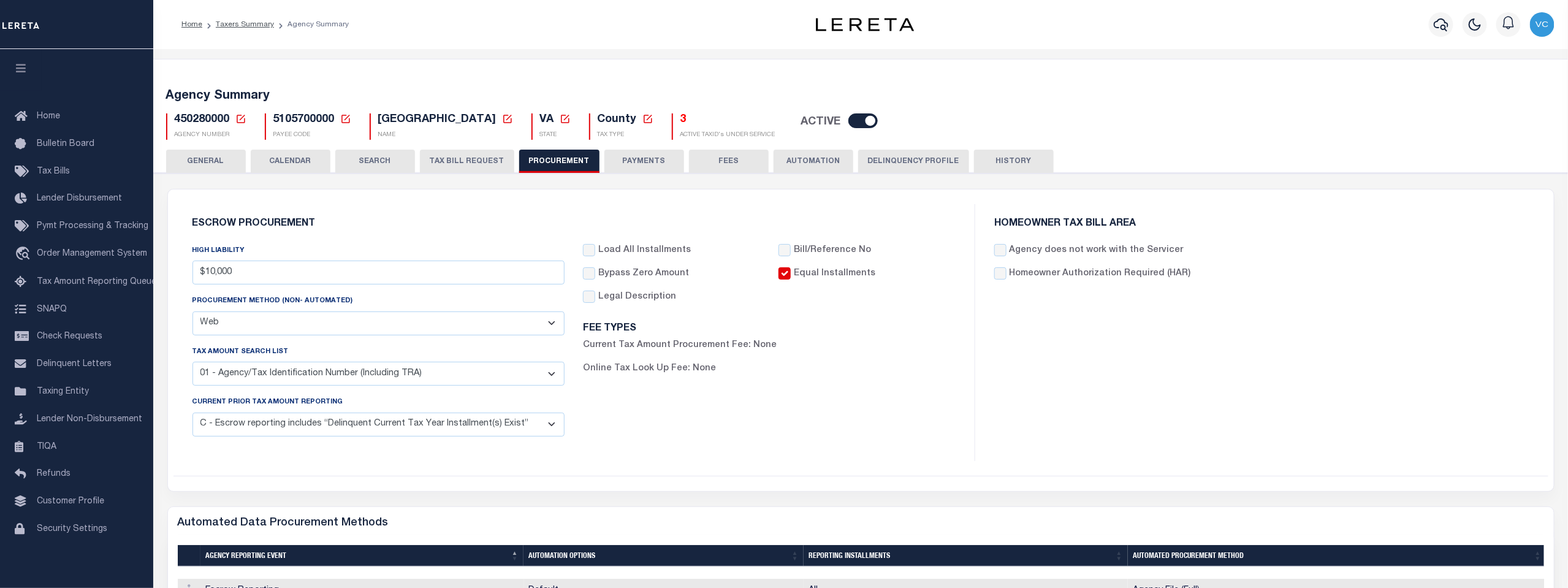
click at [681, 118] on h5 "3" at bounding box center [728, 120] width 95 height 13
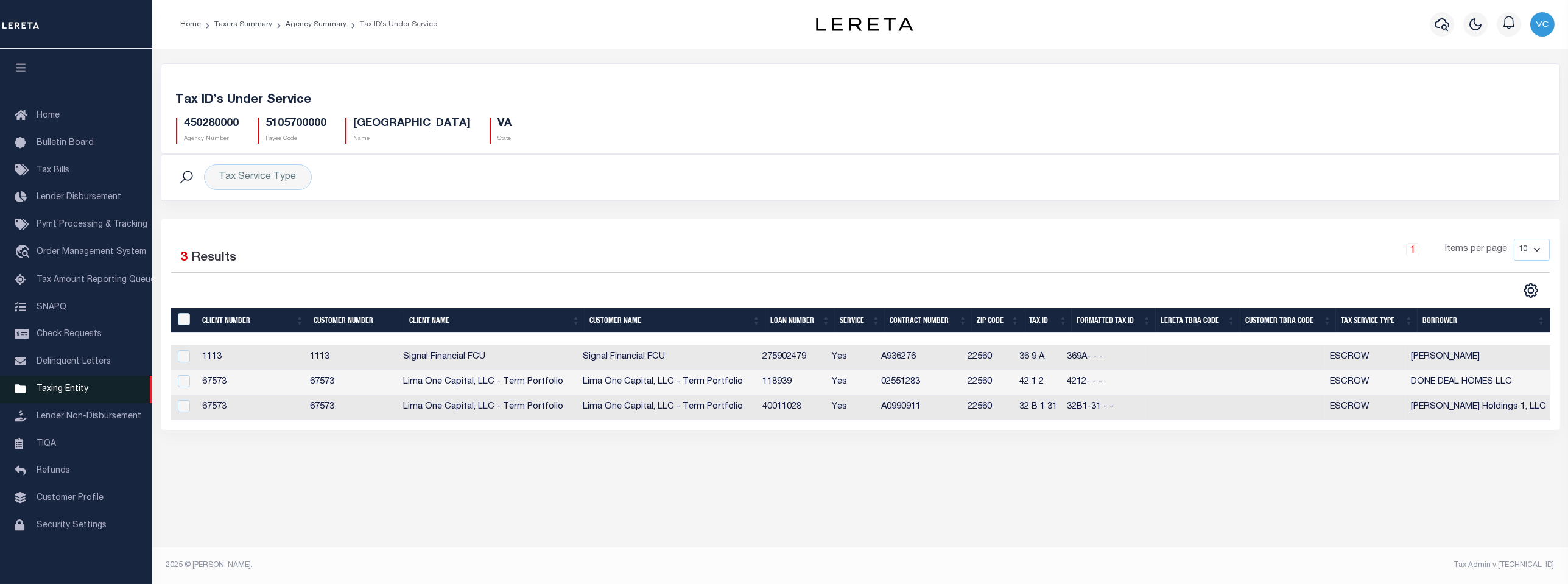
click at [56, 399] on link "Taxing Entity" at bounding box center [76, 389] width 152 height 27
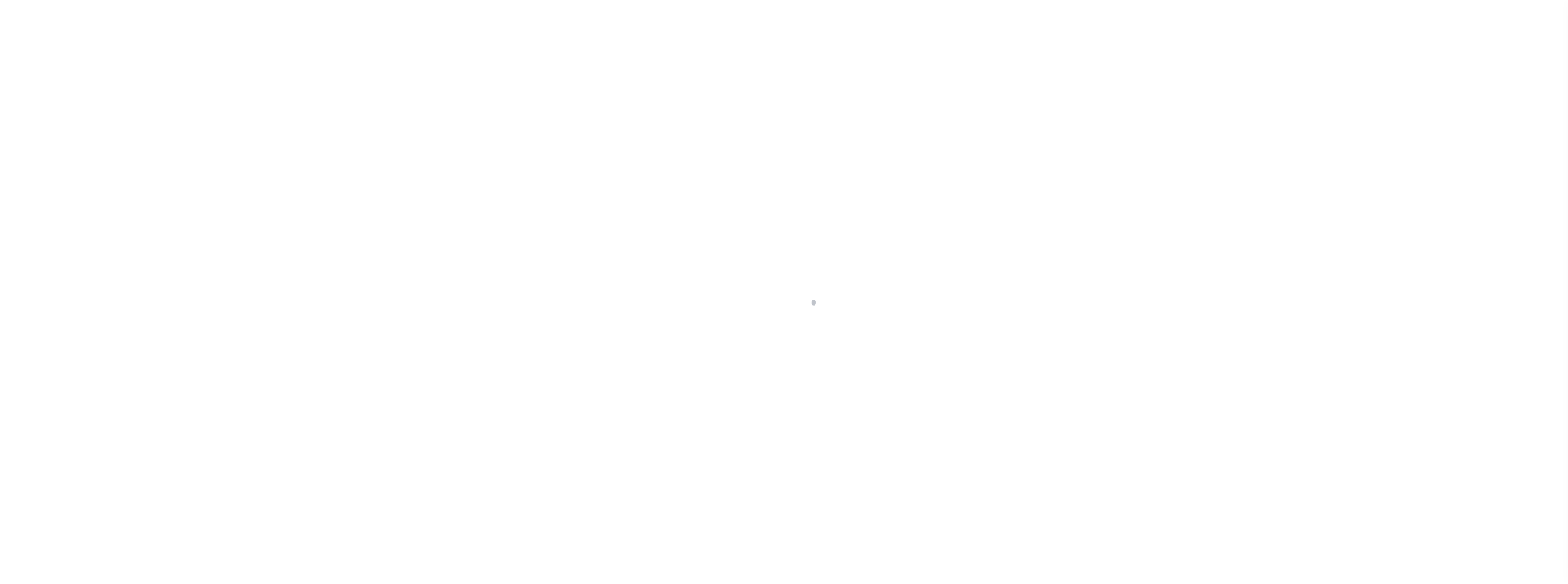
scroll to position [9, 0]
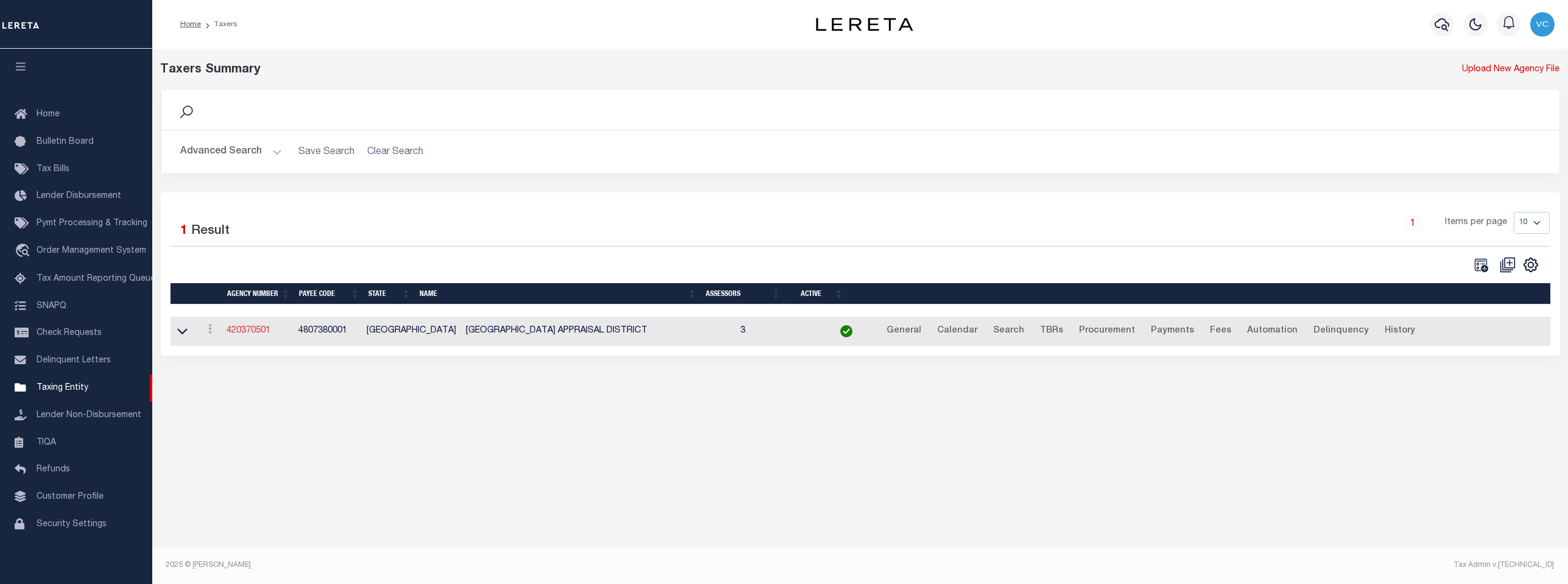
click at [251, 335] on link "420370501" at bounding box center [248, 331] width 43 height 9
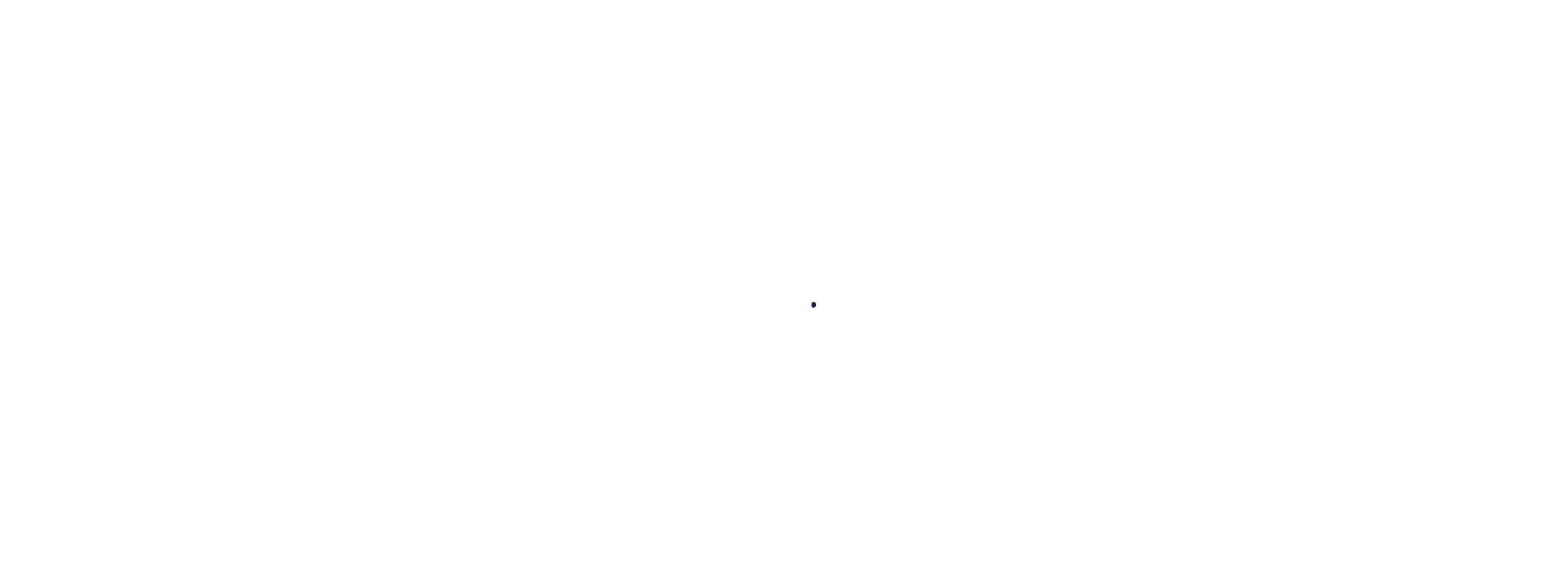
select select
checkbox input "false"
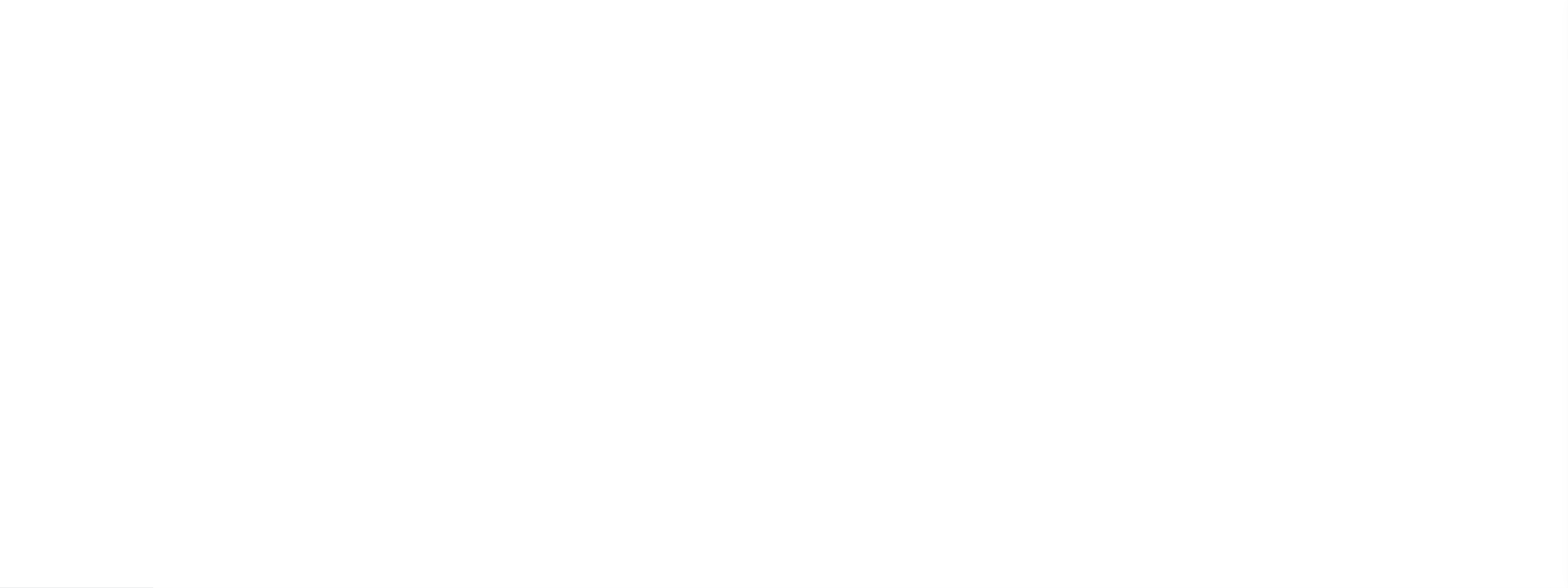
checkbox input "false"
type input "4807380001"
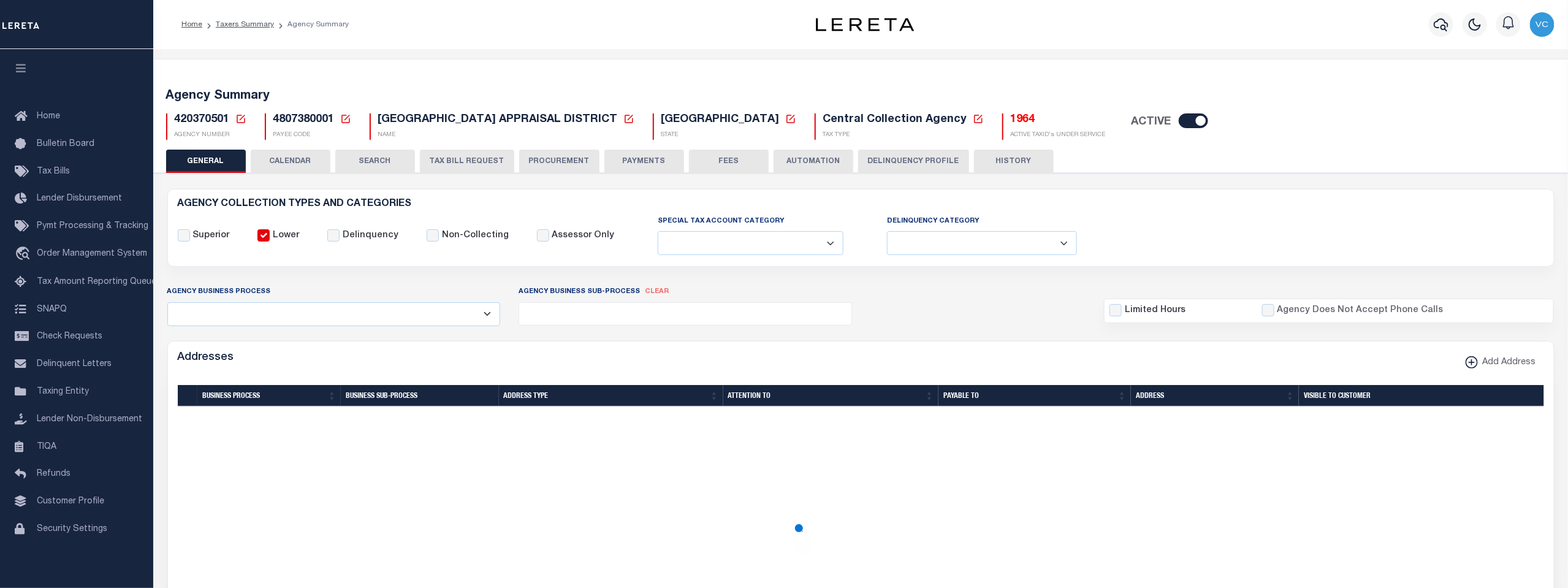
click at [240, 121] on icon at bounding box center [242, 119] width 11 height 11
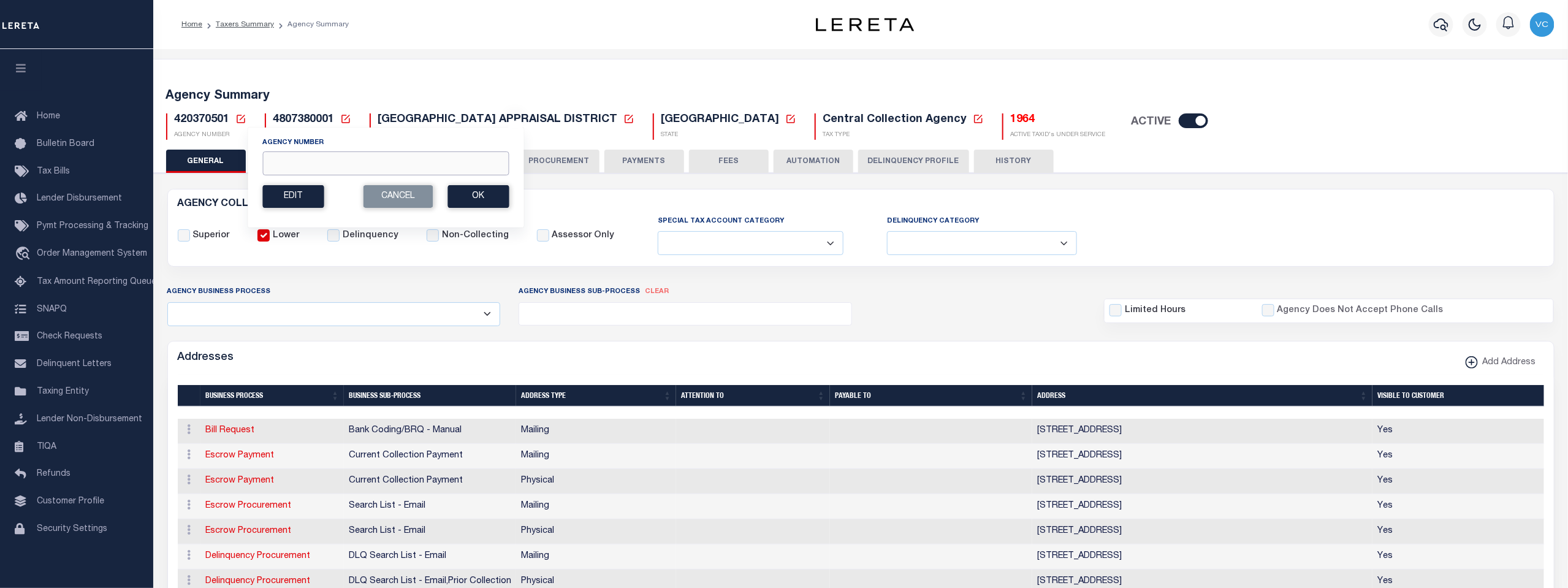
click at [277, 165] on input "Agency Number" at bounding box center [385, 163] width 246 height 24
type input "421012732"
click at [477, 191] on button "Ok" at bounding box center [478, 197] width 61 height 23
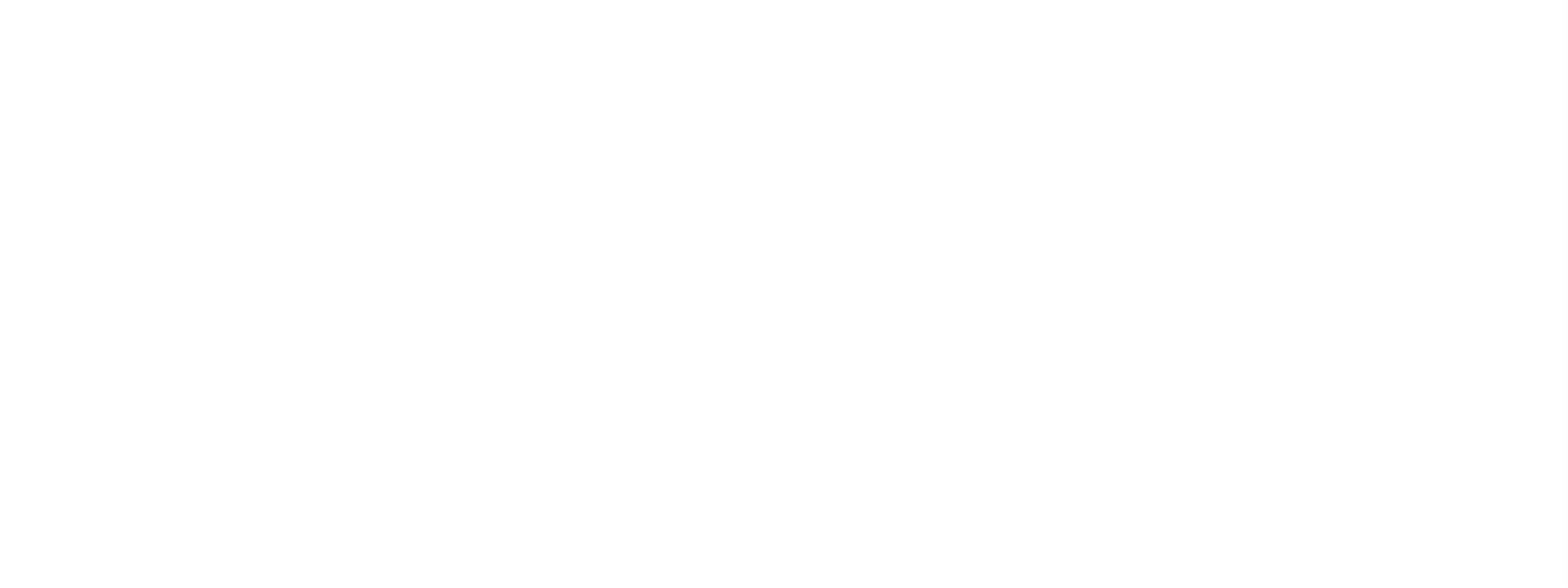
select select
checkbox input "false"
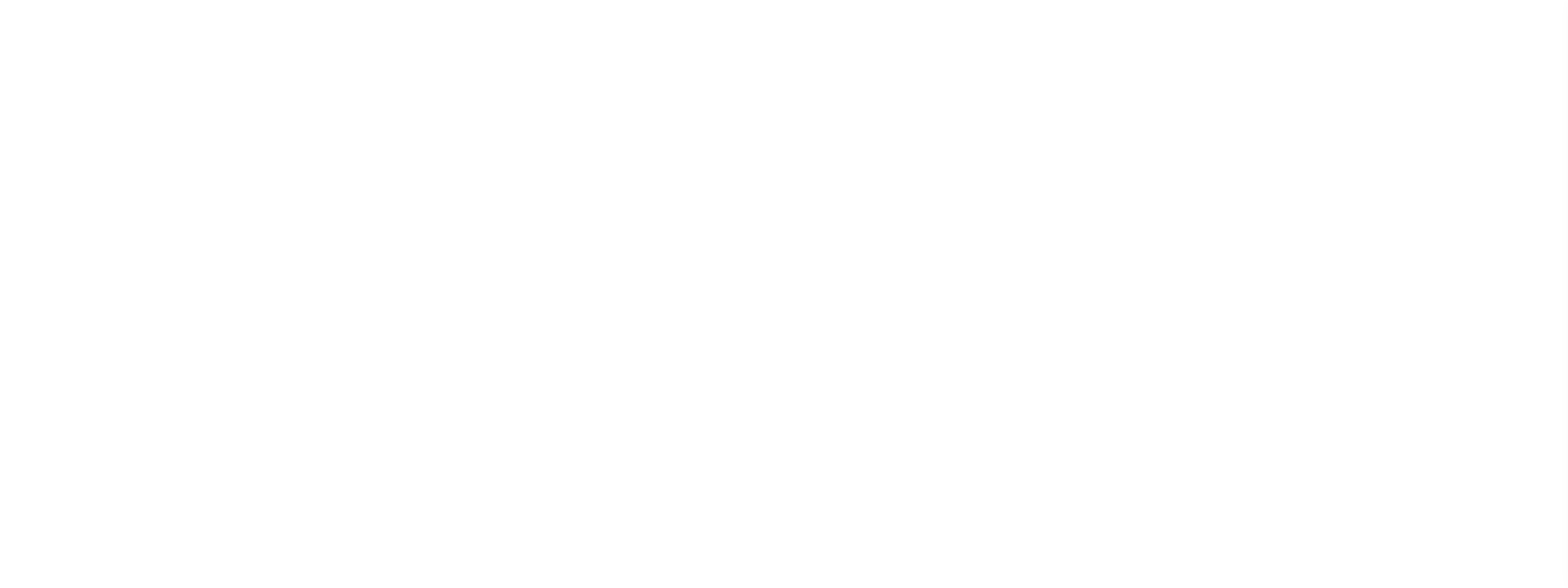
select select "1"
checkbox input "false"
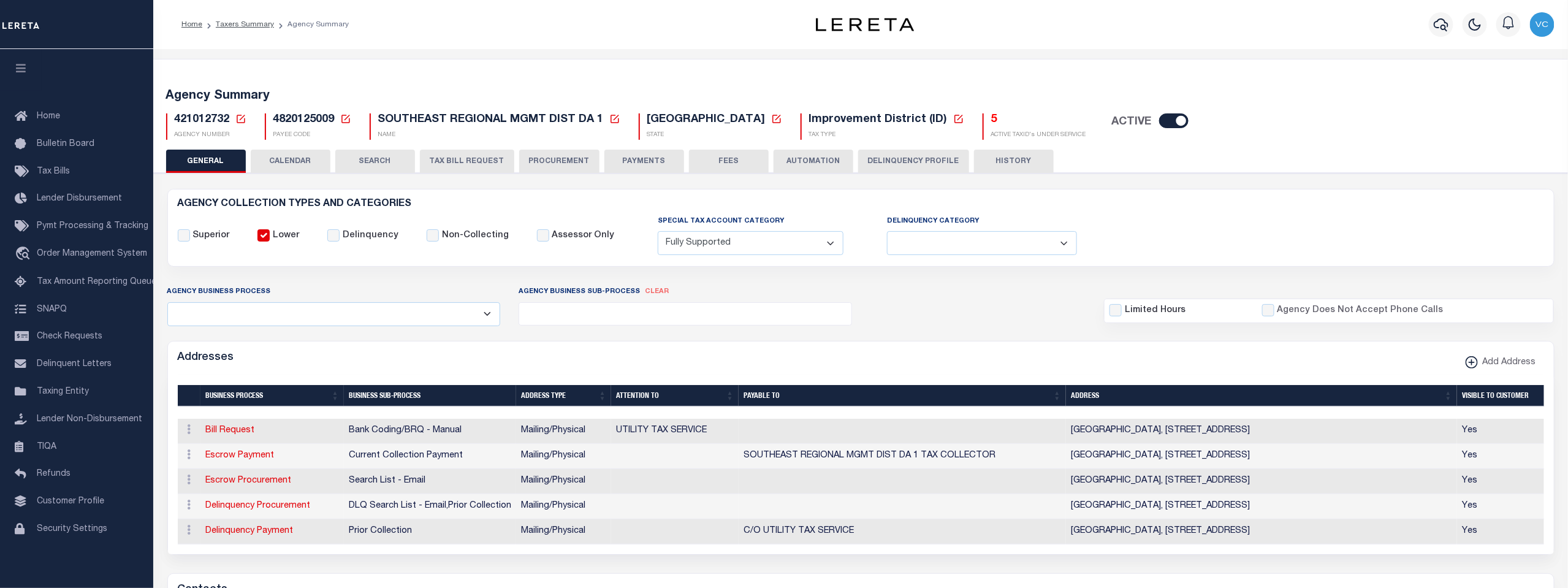
click at [991, 123] on h5 "5" at bounding box center [1038, 120] width 95 height 13
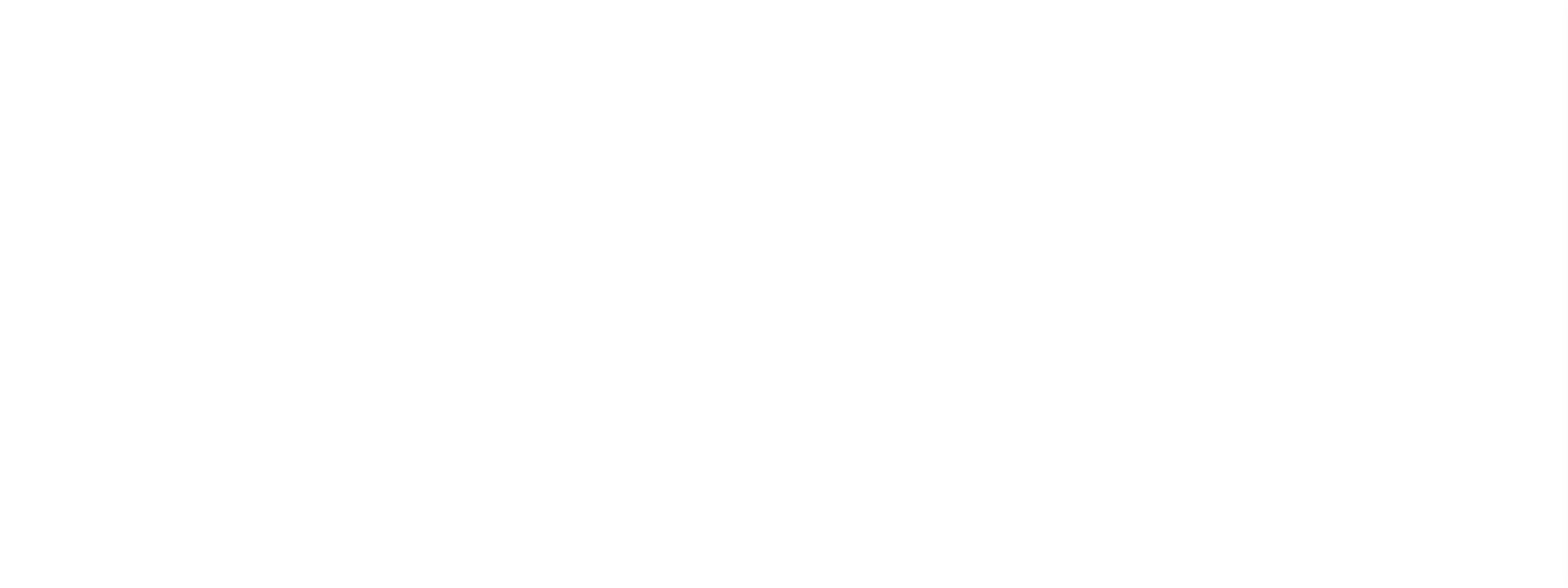
select select "1"
select select
checkbox input "false"
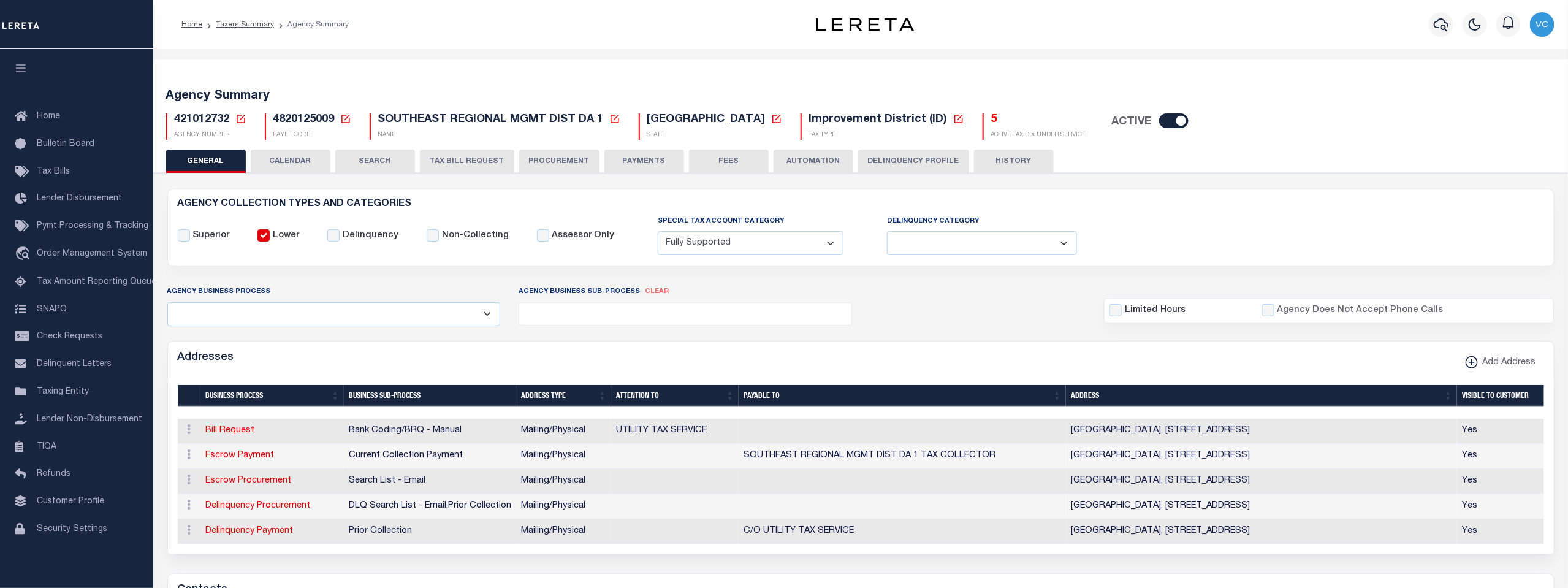
click at [242, 118] on icon at bounding box center [242, 119] width 11 height 11
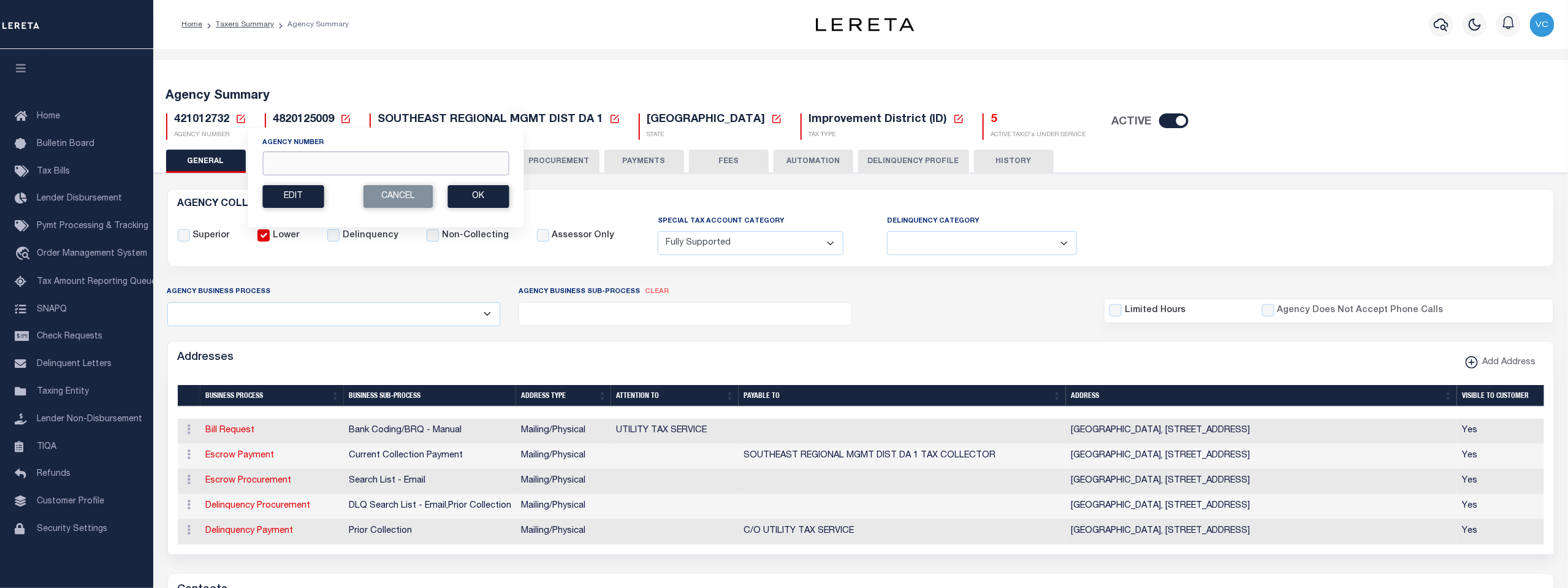
click at [304, 154] on input "Agency Number" at bounding box center [385, 163] width 246 height 24
type input "421014921"
click at [493, 198] on button "Ok" at bounding box center [478, 197] width 61 height 23
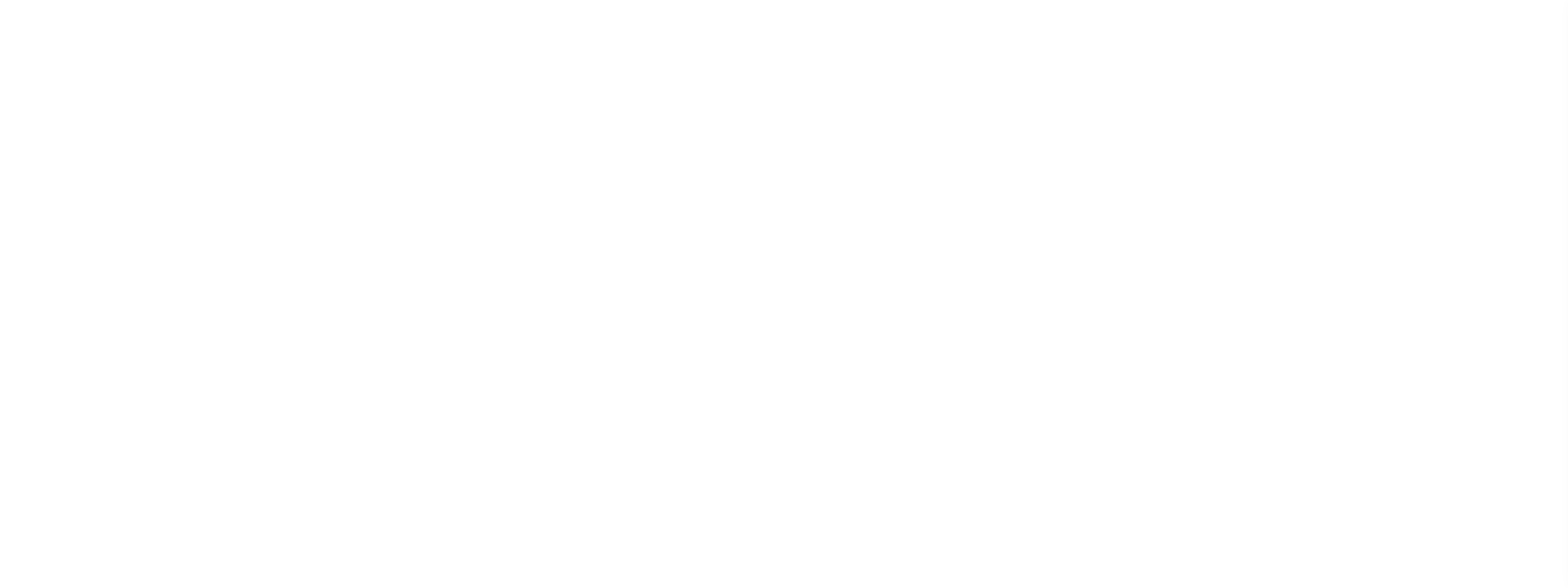
select select
checkbox input "false"
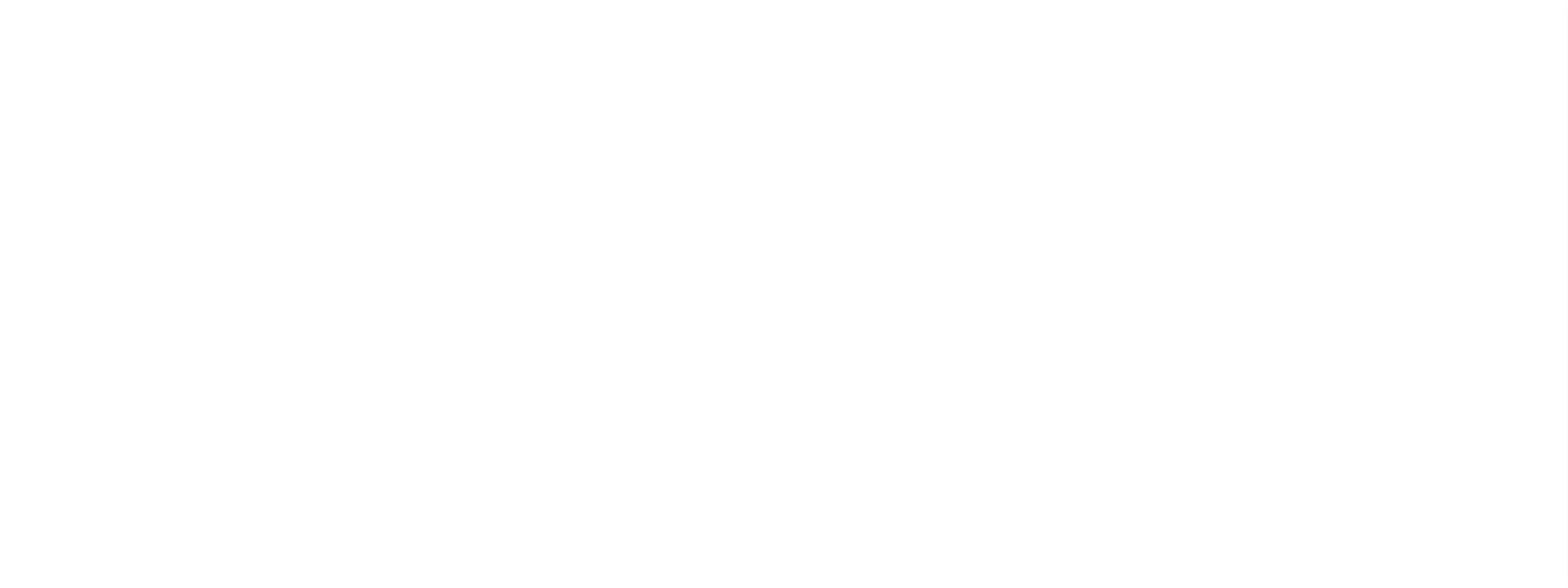
select select "1"
checkbox input "false"
type input "4820121651"
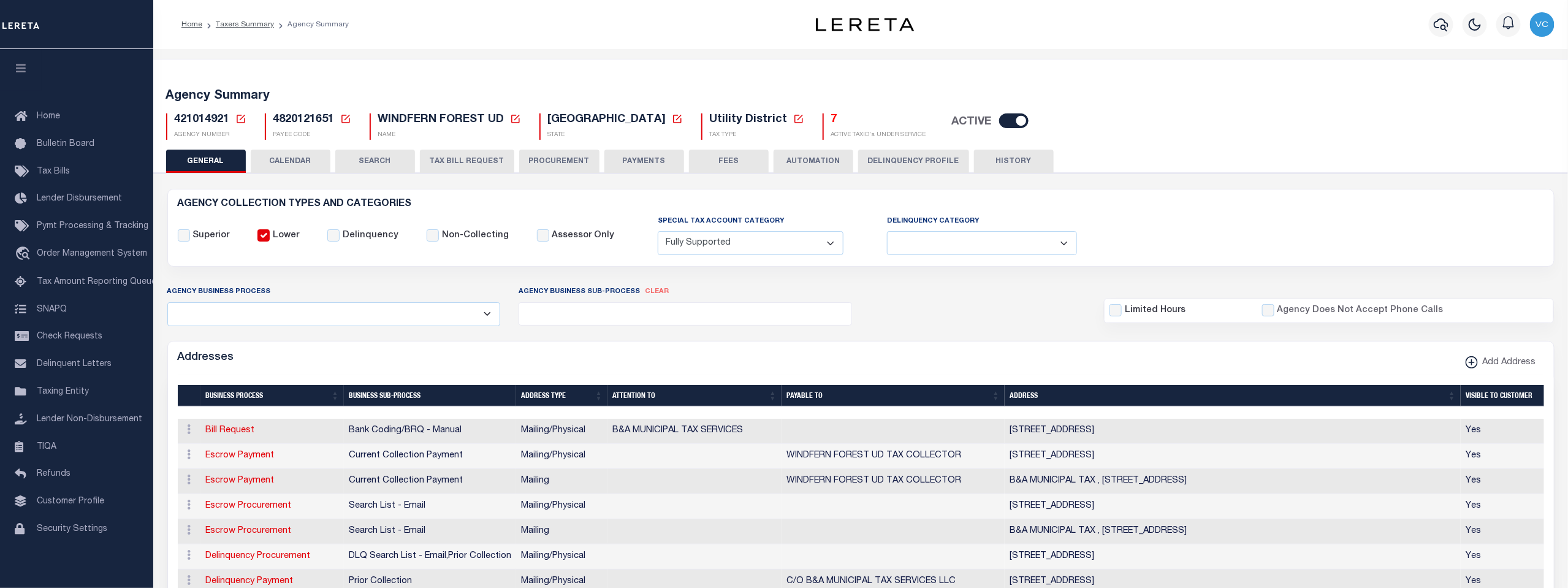
click at [241, 119] on icon at bounding box center [242, 119] width 11 height 11
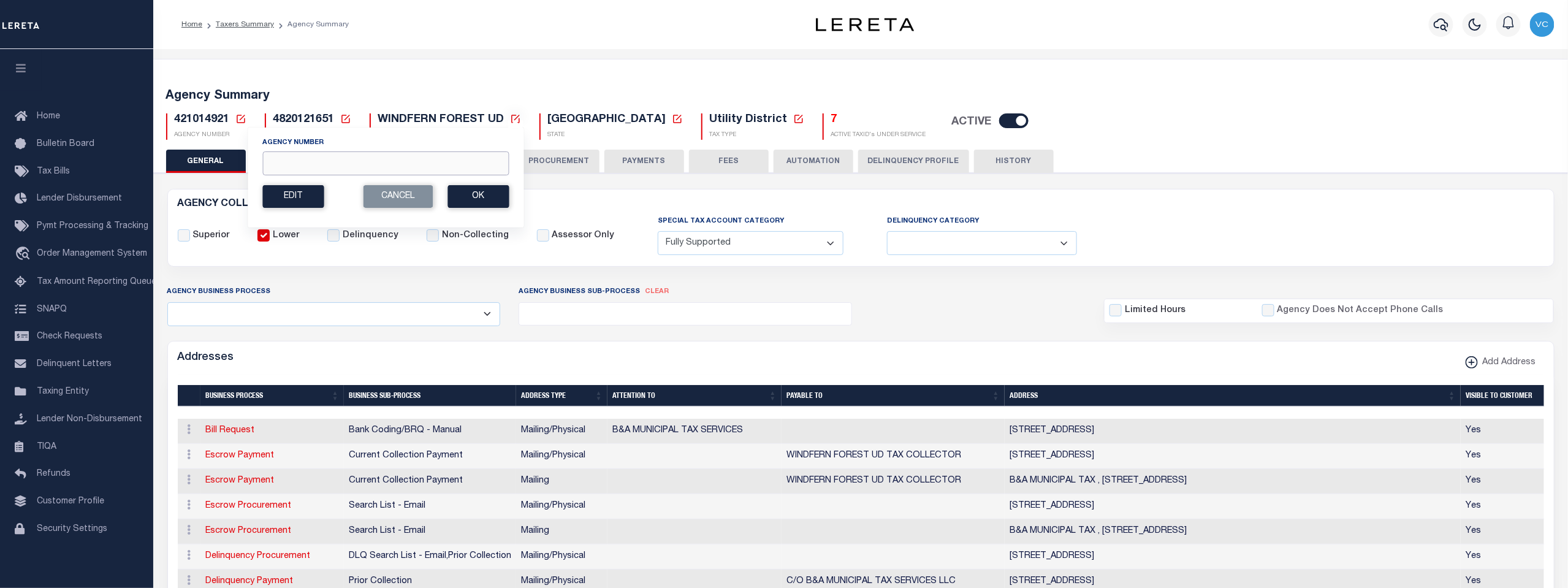
click at [321, 164] on input "Agency Number" at bounding box center [385, 163] width 246 height 24
type input "421017908"
click at [473, 198] on button "Ok" at bounding box center [478, 197] width 61 height 23
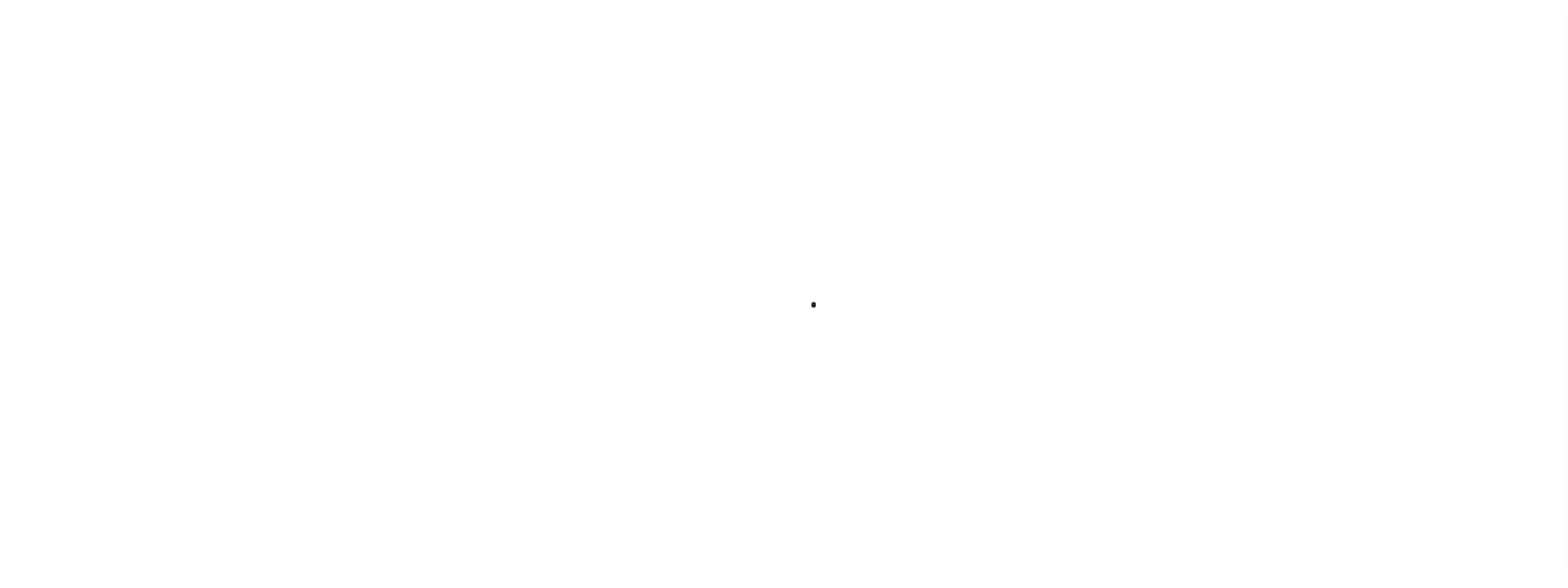
select select
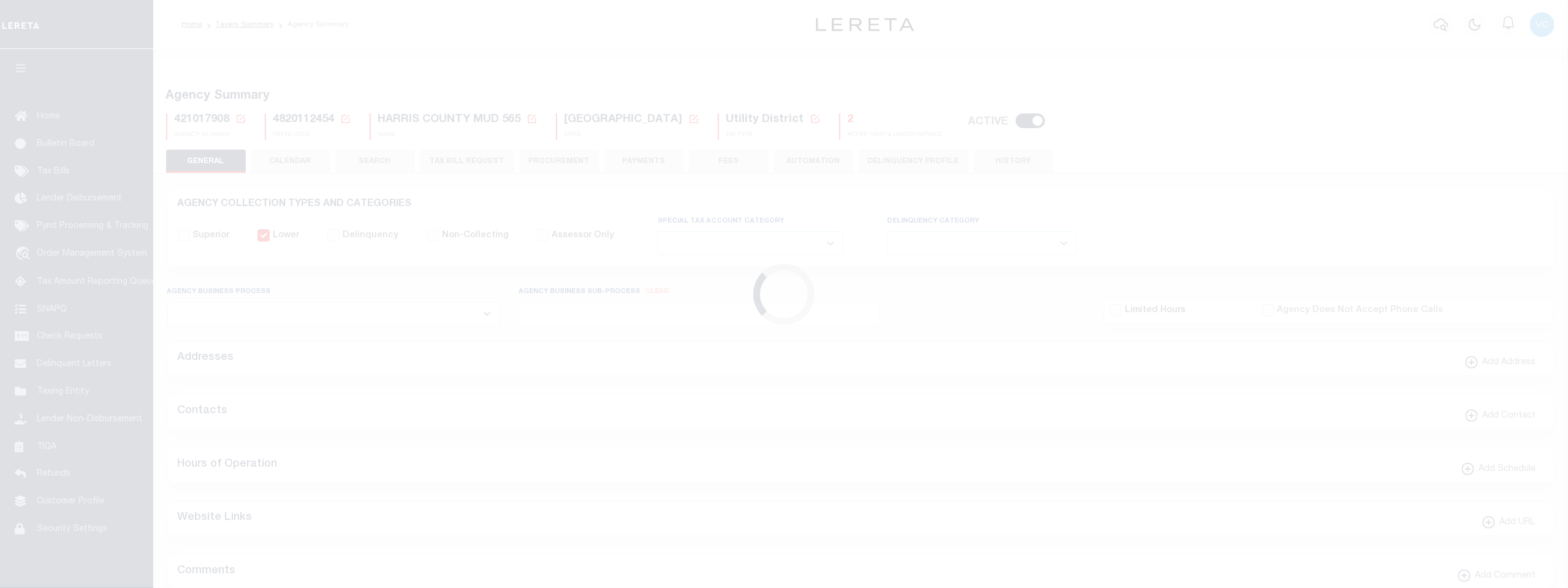
checkbox input "false"
select select "1"
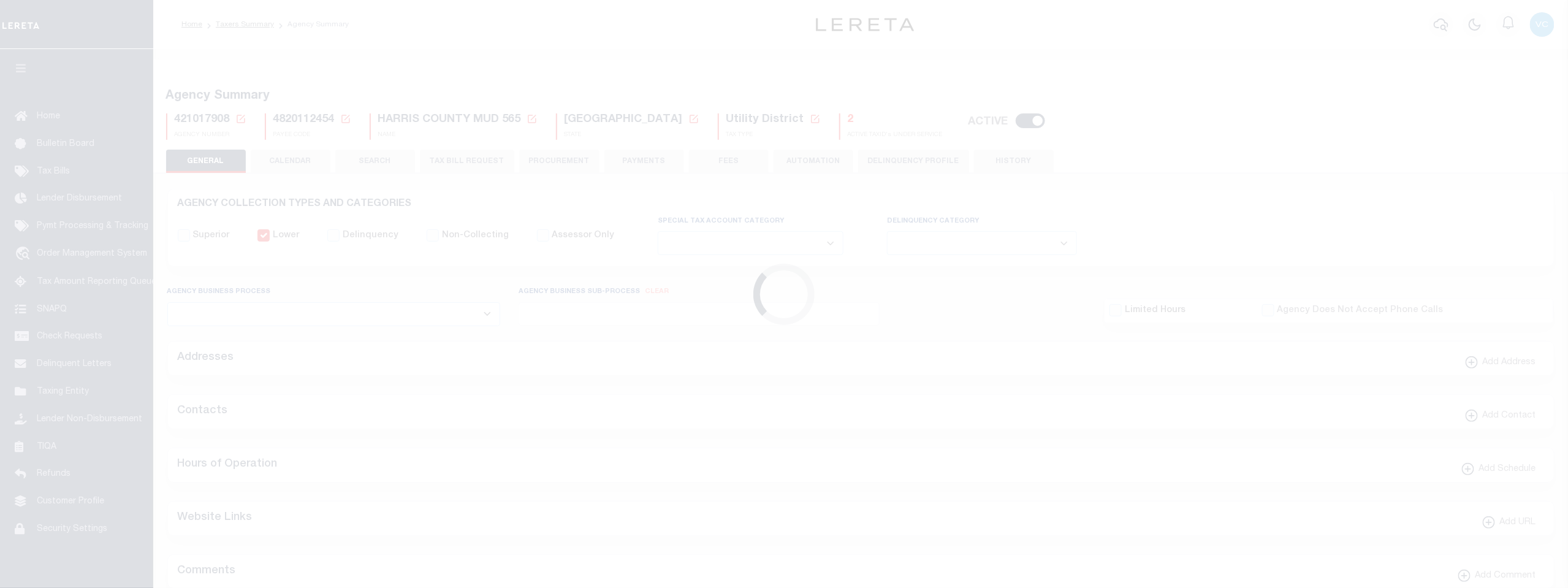
checkbox input "false"
type input "4820112454"
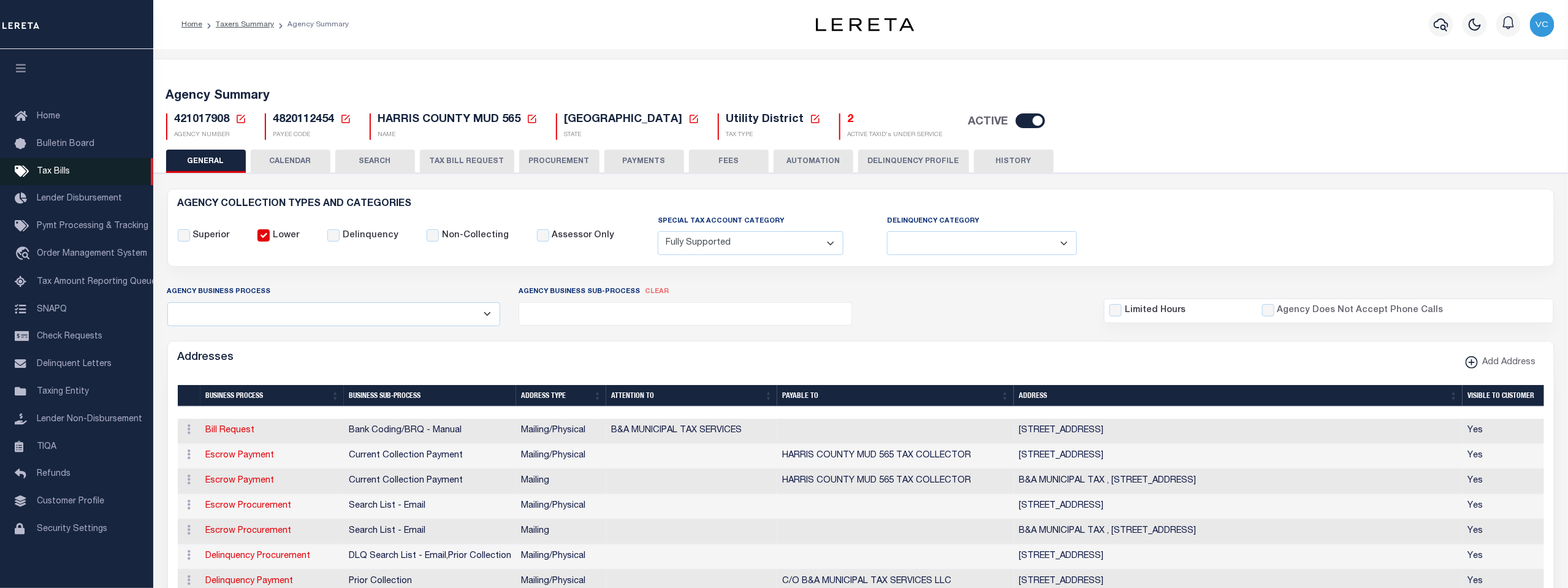
click at [56, 174] on span "Tax Bills" at bounding box center [53, 171] width 33 height 9
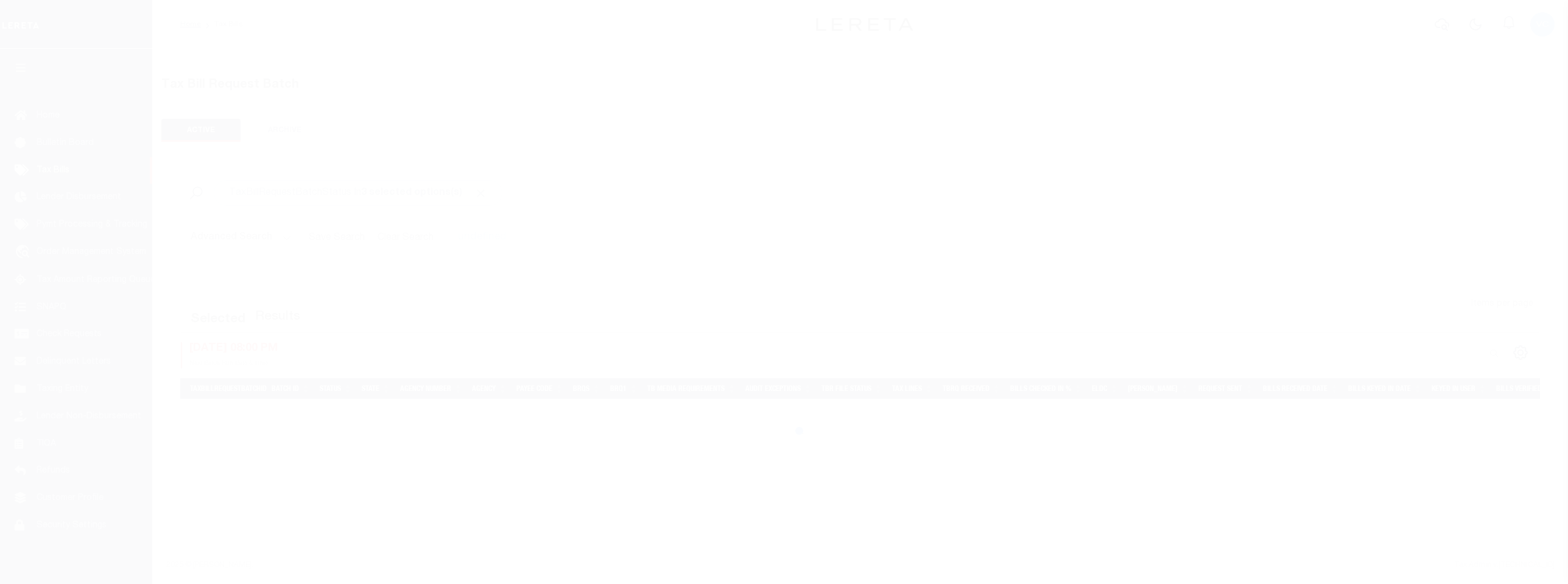
select select "500"
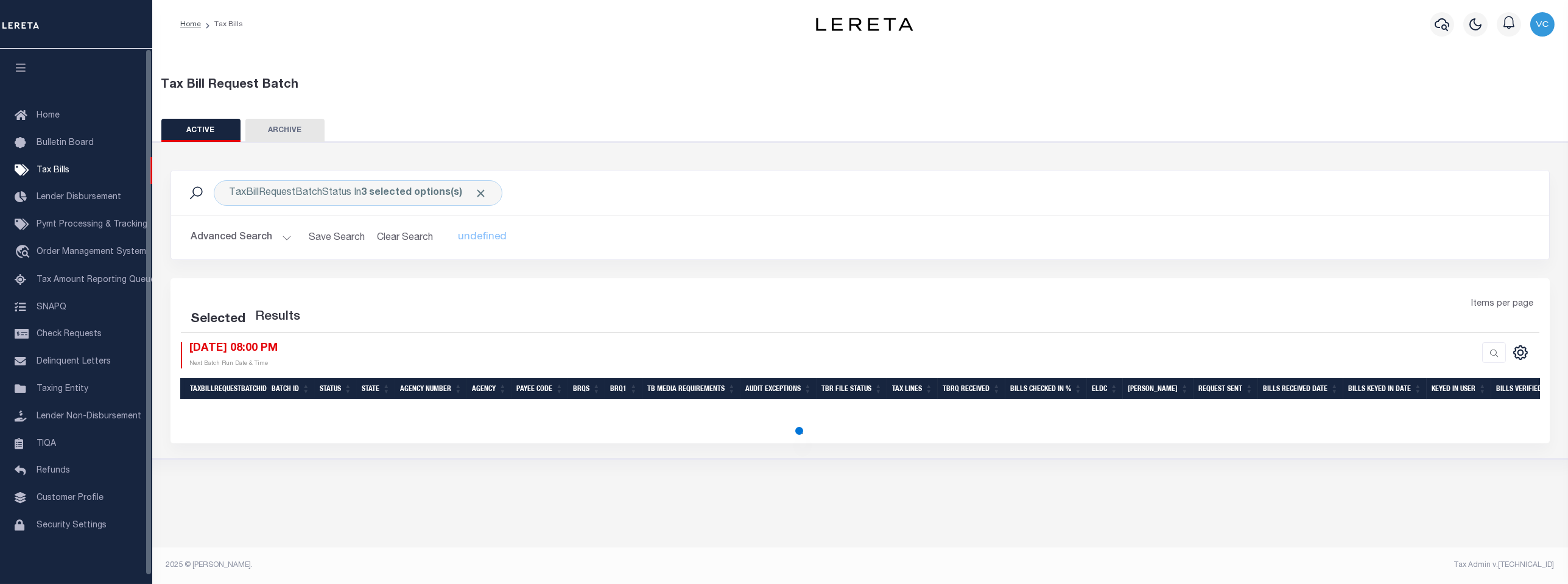
select select "500"
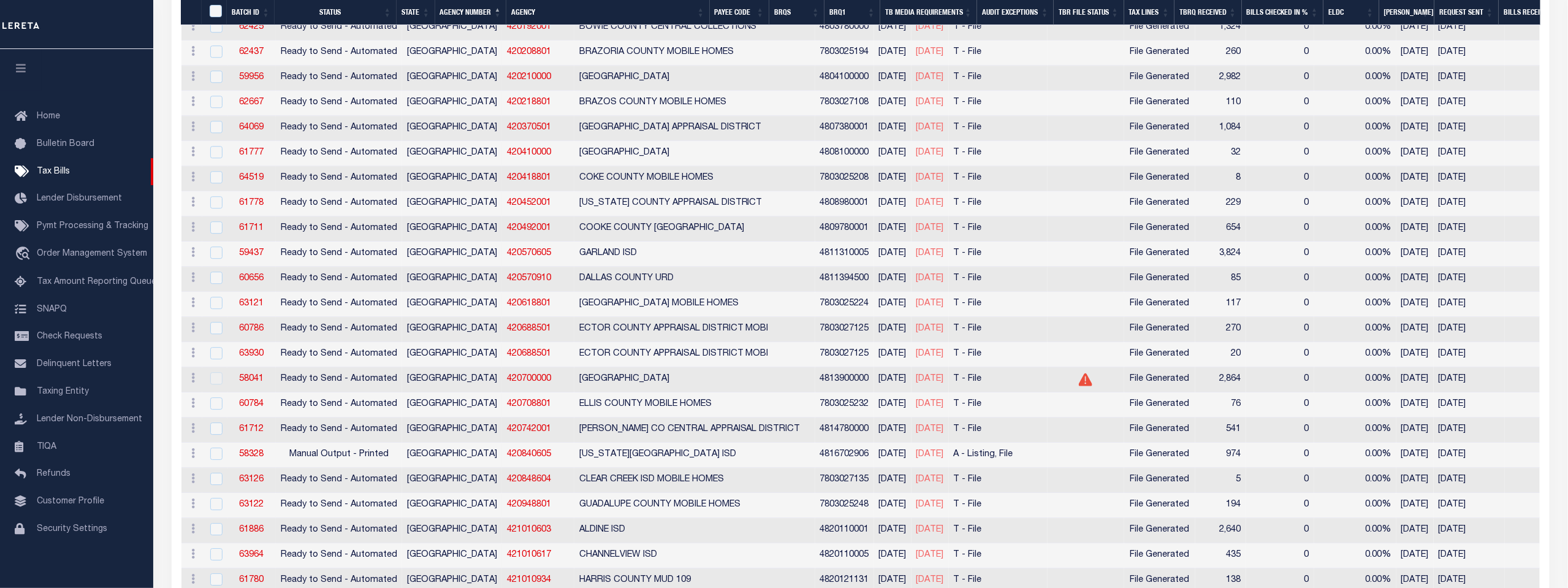
scroll to position [7836, 0]
